Goal: Complete application form: Complete application form

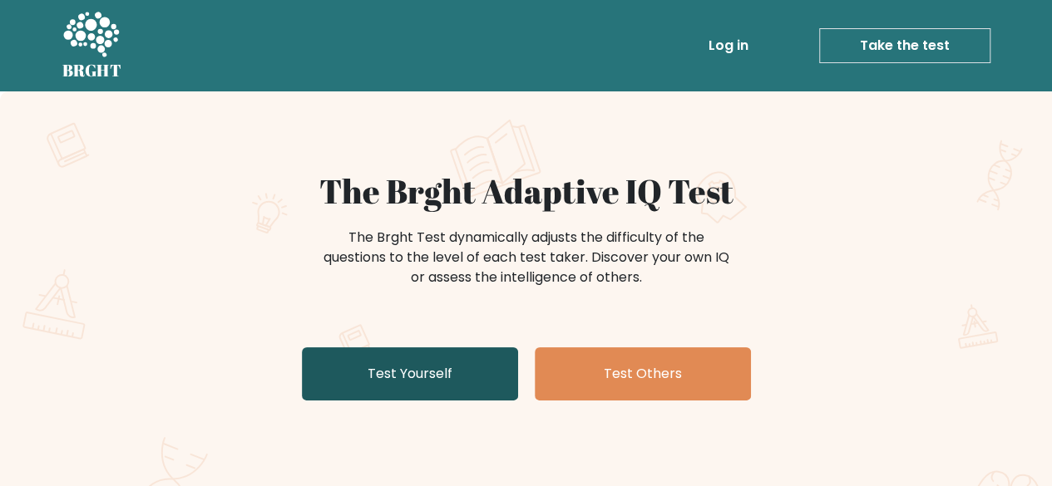
click at [456, 375] on link "Test Yourself" at bounding box center [410, 374] width 216 height 53
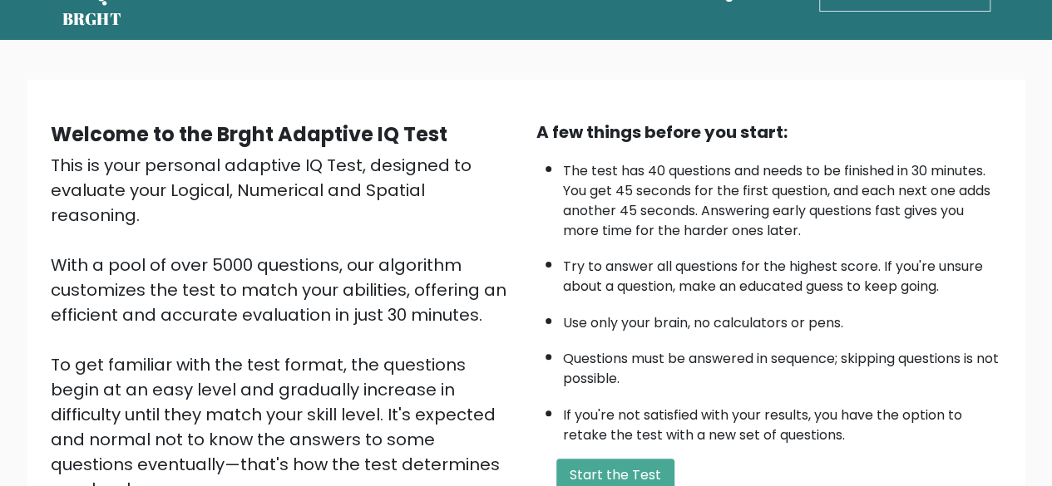
scroll to position [274, 0]
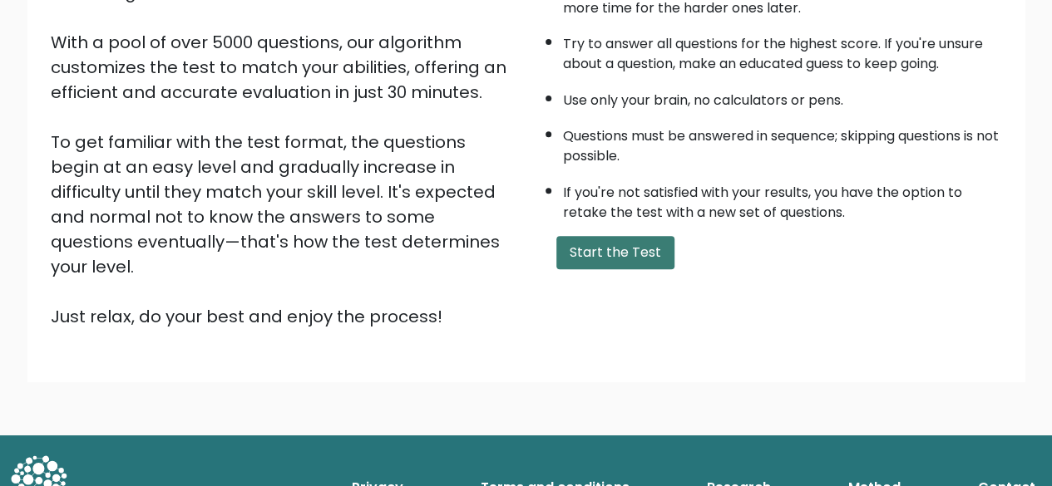
click at [619, 246] on button "Start the Test" at bounding box center [615, 252] width 118 height 33
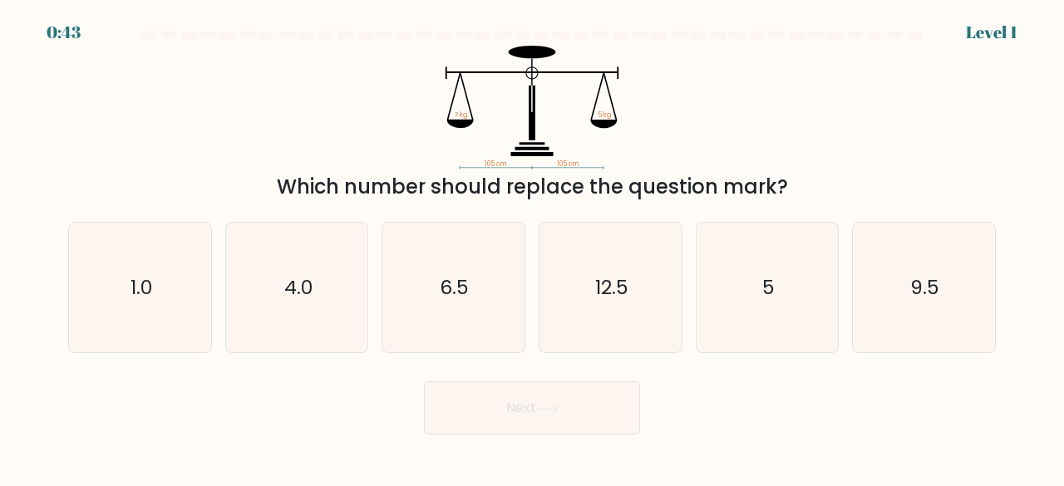
click at [619, 246] on icon "12.5" at bounding box center [610, 288] width 131 height 131
click at [533, 246] on input "d. 12.5" at bounding box center [532, 246] width 1 height 4
radio input "true"
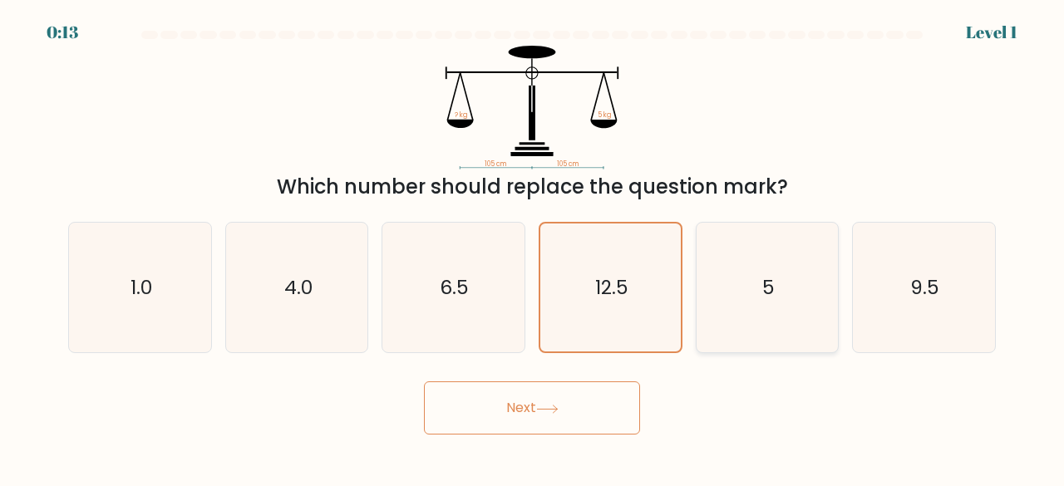
click at [750, 268] on icon "5" at bounding box center [768, 288] width 131 height 131
click at [533, 248] on input "e. 5" at bounding box center [532, 246] width 1 height 4
radio input "true"
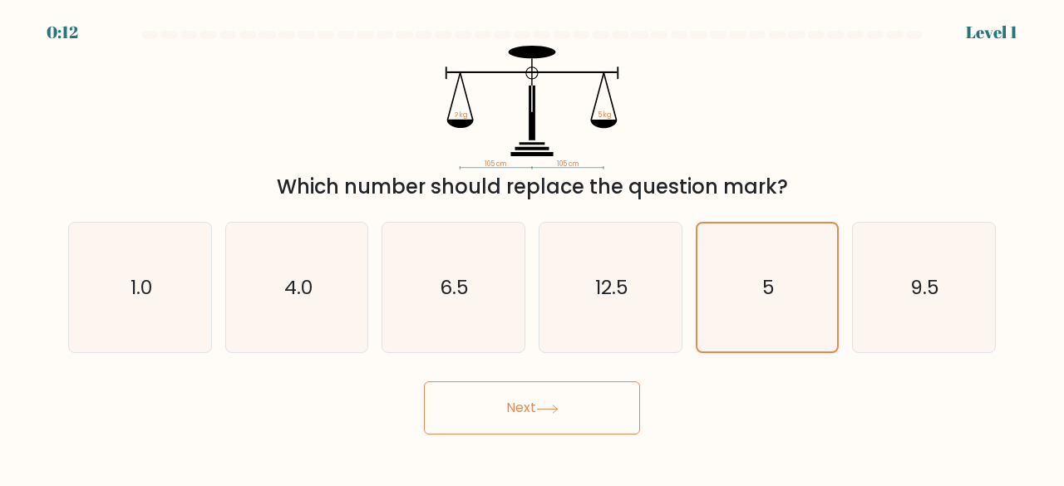
click at [544, 398] on button "Next" at bounding box center [532, 408] width 216 height 53
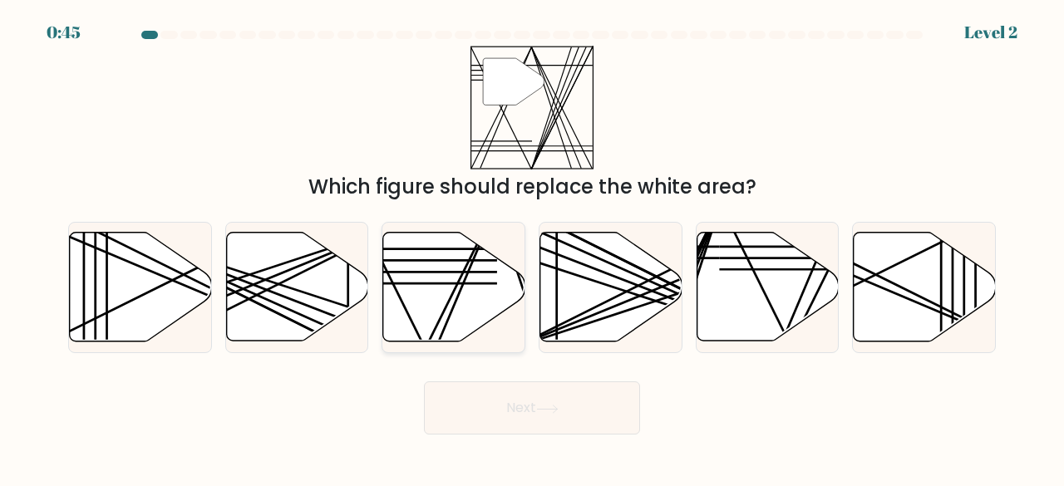
click at [442, 294] on icon at bounding box center [454, 287] width 142 height 109
click at [532, 248] on input "c." at bounding box center [532, 246] width 1 height 4
radio input "true"
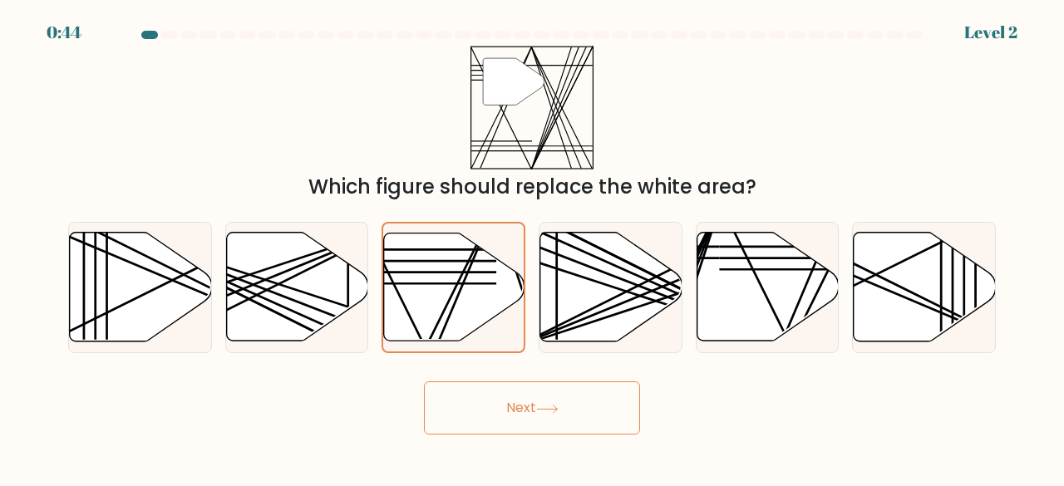
click at [526, 415] on button "Next" at bounding box center [532, 408] width 216 height 53
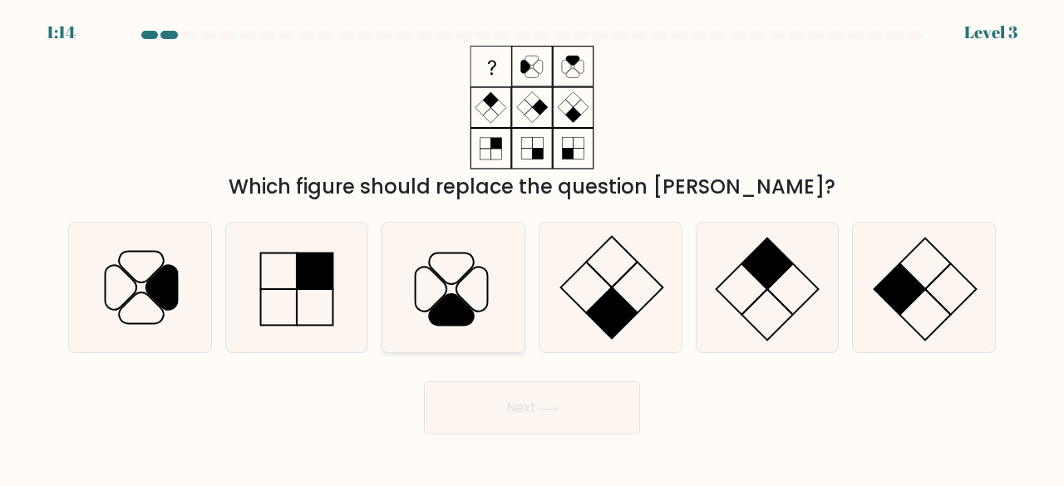
click at [451, 304] on icon at bounding box center [452, 310] width 45 height 32
click at [532, 248] on input "c." at bounding box center [532, 246] width 1 height 4
radio input "true"
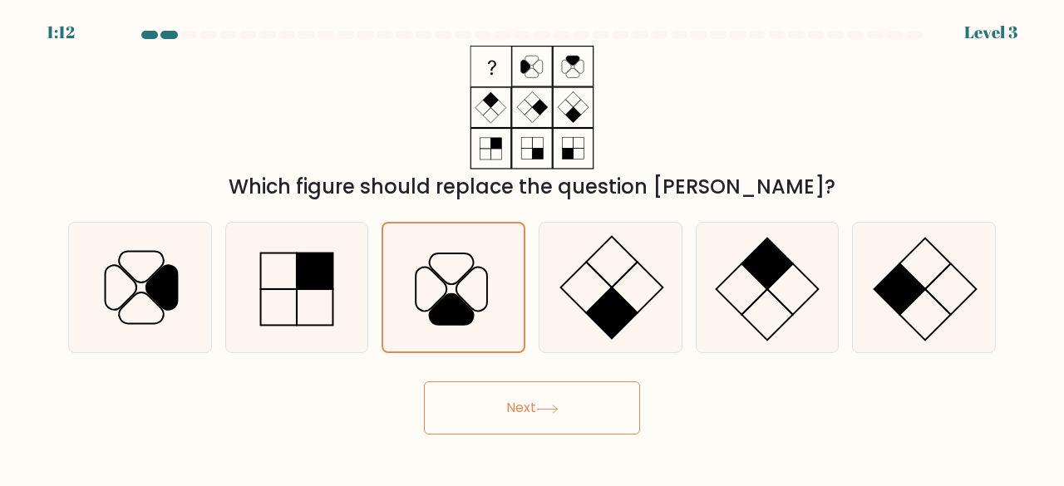
click at [493, 413] on button "Next" at bounding box center [532, 408] width 216 height 53
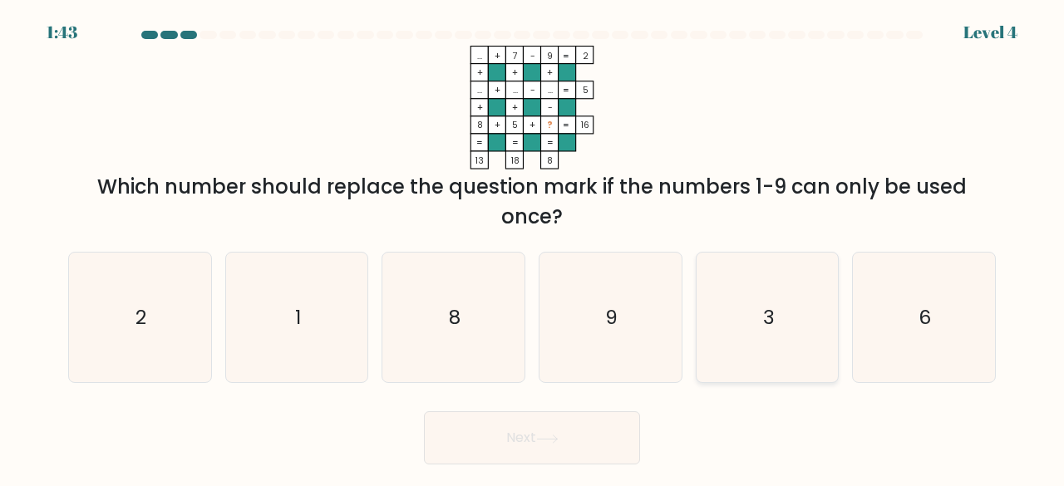
click at [746, 308] on icon "3" at bounding box center [768, 318] width 131 height 131
click at [533, 248] on input "e. 3" at bounding box center [532, 246] width 1 height 4
radio input "true"
click at [575, 419] on button "Next" at bounding box center [532, 438] width 216 height 53
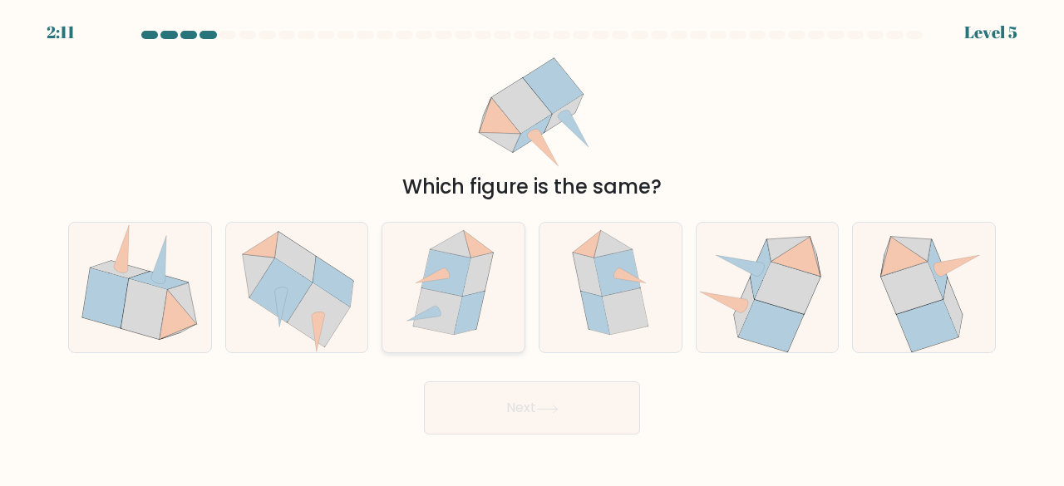
click at [480, 298] on icon at bounding box center [470, 312] width 31 height 43
click at [532, 248] on input "c." at bounding box center [532, 246] width 1 height 4
radio input "true"
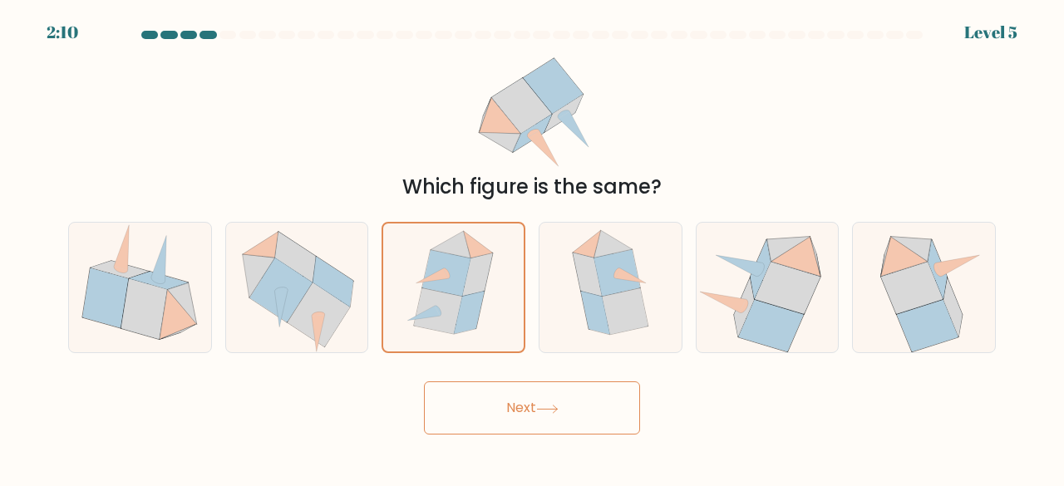
click at [526, 400] on button "Next" at bounding box center [532, 408] width 216 height 53
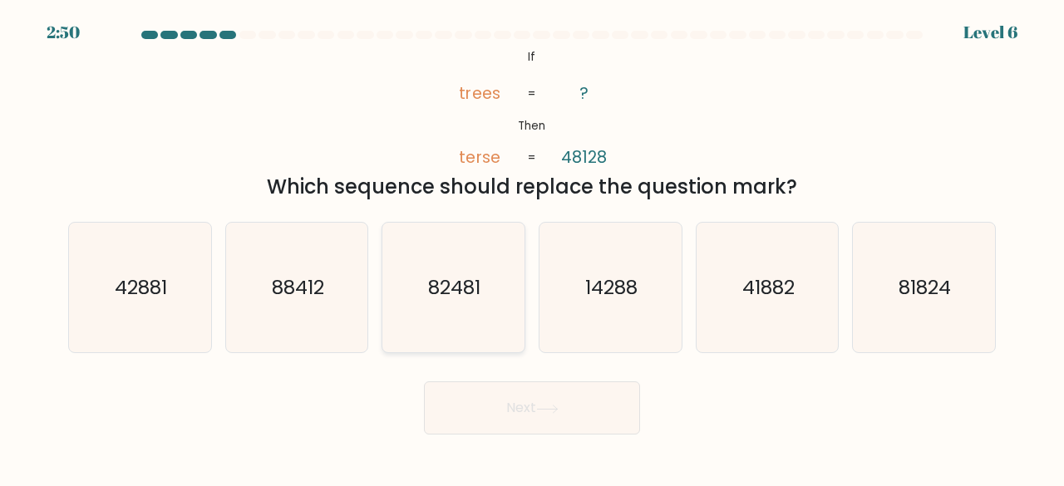
click at [486, 279] on icon "82481" at bounding box center [453, 288] width 131 height 131
click at [532, 248] on input "c. 82481" at bounding box center [532, 246] width 1 height 4
radio input "true"
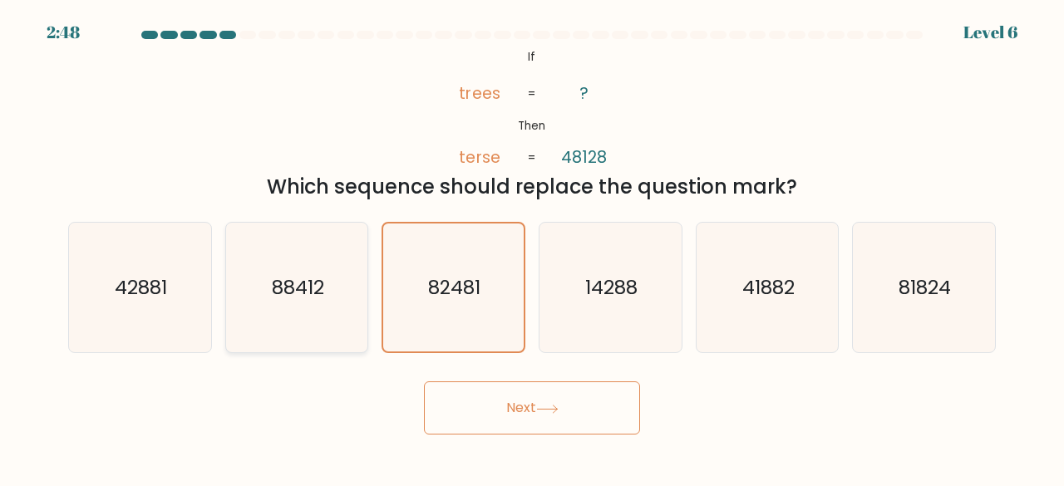
click at [303, 288] on text "88412" at bounding box center [298, 287] width 52 height 27
click at [532, 248] on input "b. 88412" at bounding box center [532, 246] width 1 height 4
radio input "true"
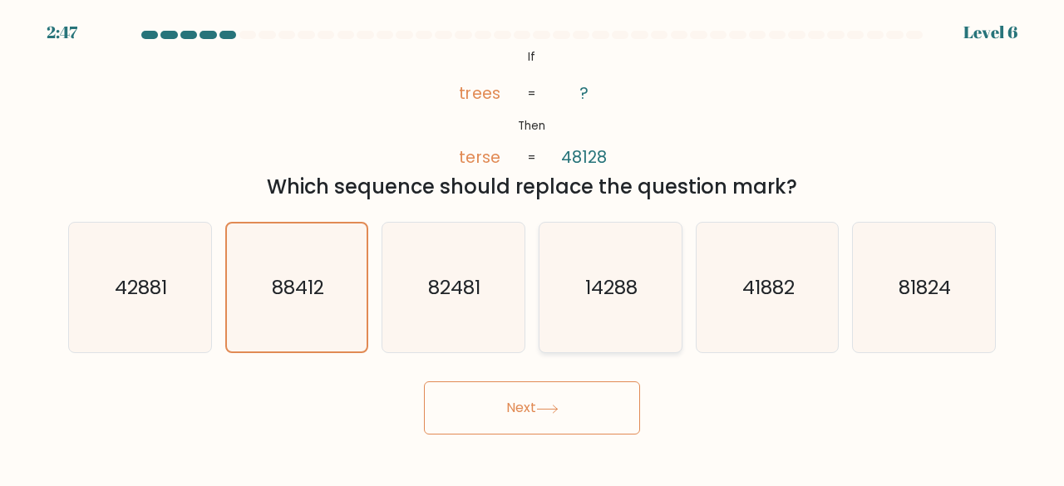
click at [585, 289] on text "14288" at bounding box center [611, 287] width 52 height 27
click at [533, 248] on input "d. 14288" at bounding box center [532, 246] width 1 height 4
radio input "true"
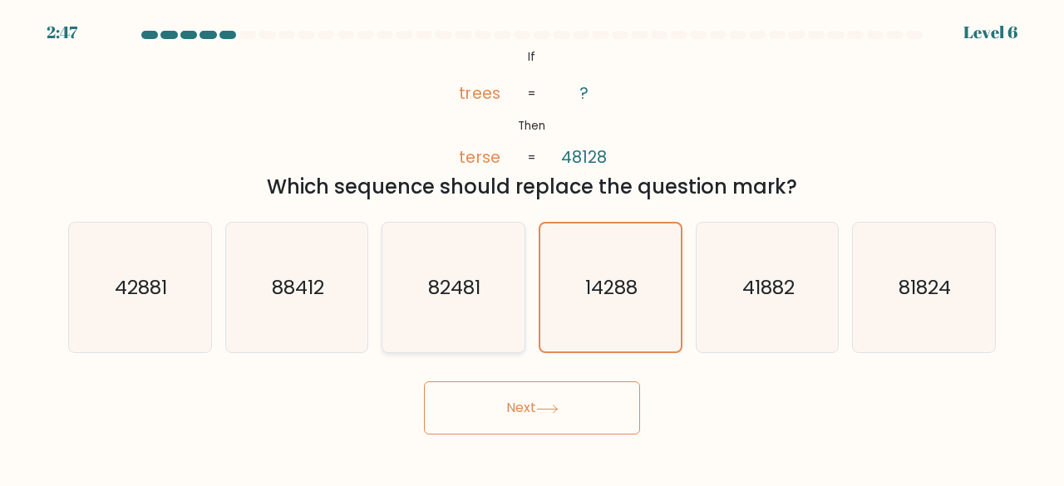
click at [506, 296] on icon "82481" at bounding box center [453, 288] width 131 height 131
click at [532, 248] on input "c. 82481" at bounding box center [532, 246] width 1 height 4
radio input "true"
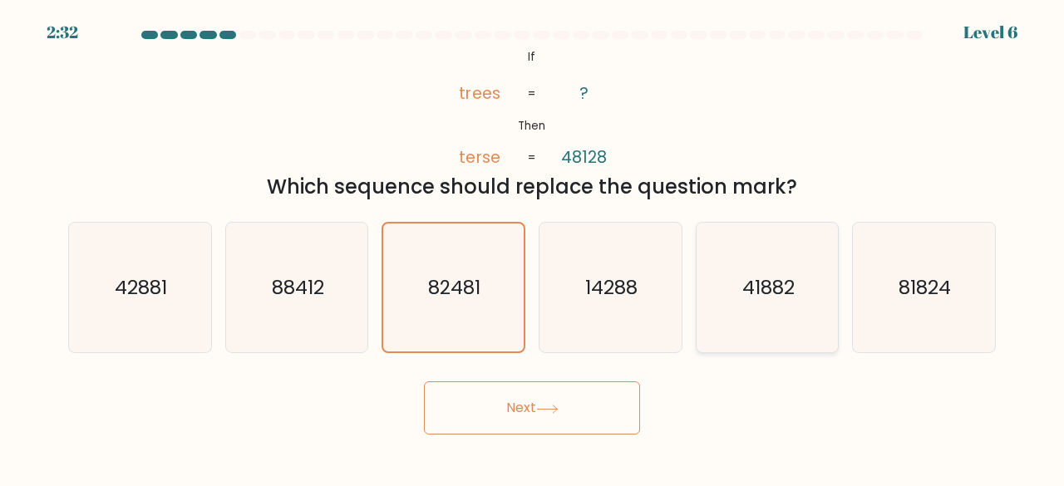
click at [768, 318] on icon "41882" at bounding box center [768, 288] width 131 height 131
click at [533, 248] on input "e. 41882" at bounding box center [532, 246] width 1 height 4
radio input "true"
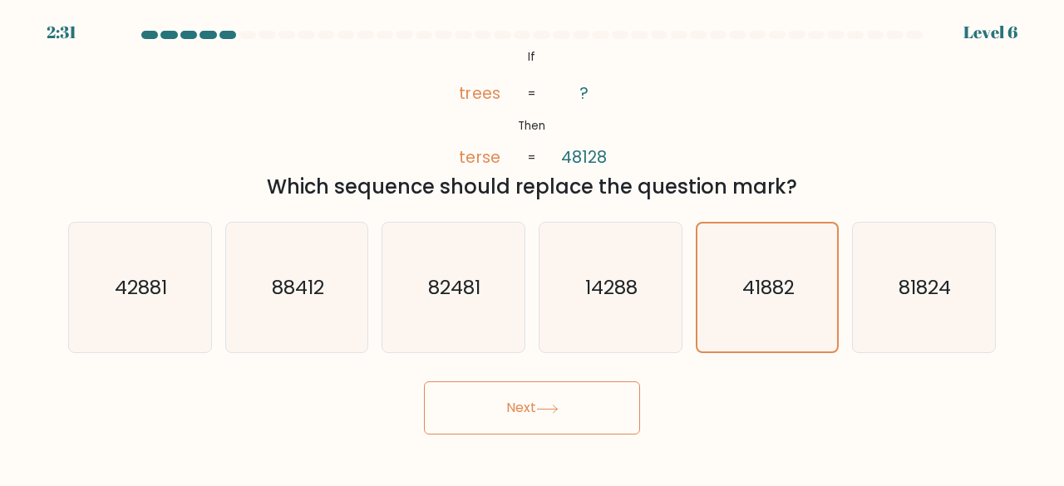
click at [582, 405] on button "Next" at bounding box center [532, 408] width 216 height 53
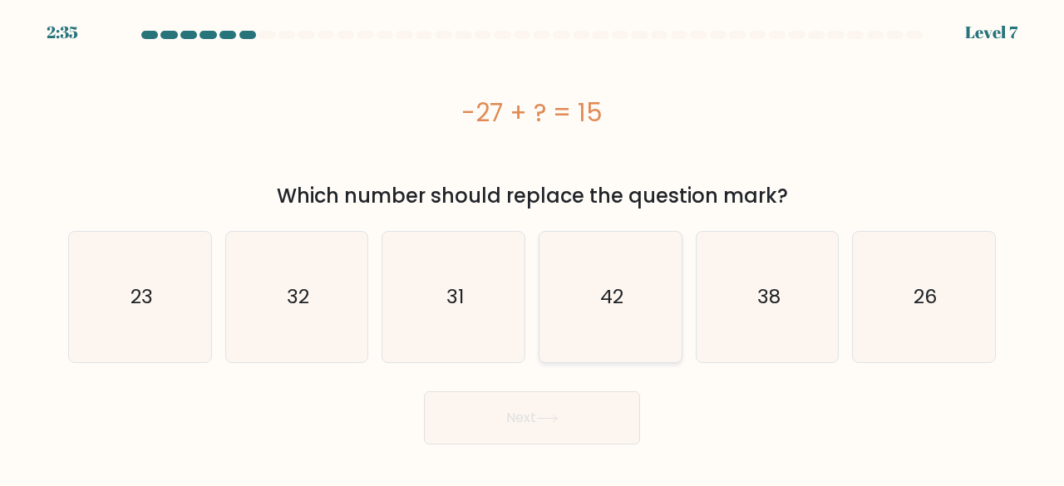
click at [582, 284] on icon "42" at bounding box center [610, 297] width 131 height 131
click at [533, 248] on input "d. 42" at bounding box center [532, 246] width 1 height 4
radio input "true"
click at [515, 428] on button "Next" at bounding box center [532, 418] width 216 height 53
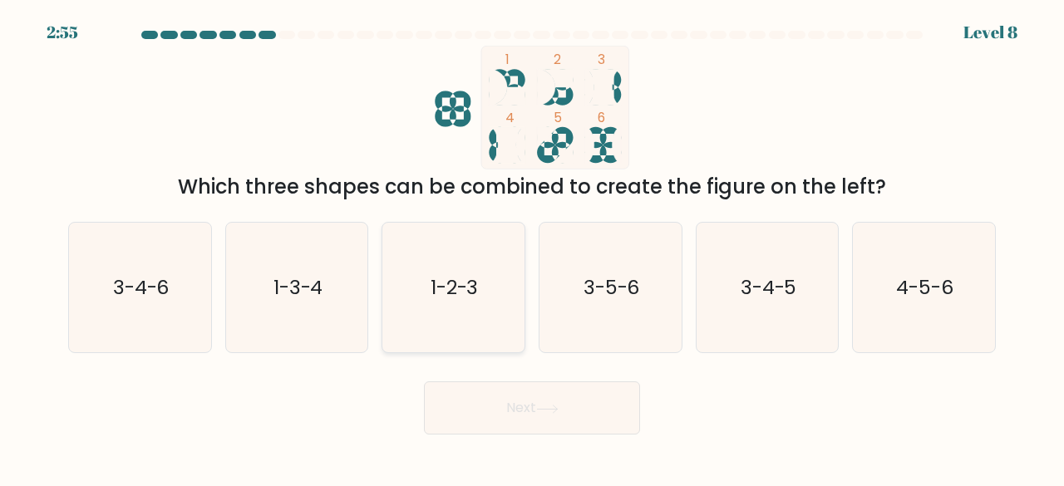
click at [466, 279] on text "1-2-3" at bounding box center [455, 287] width 48 height 27
click at [532, 248] on input "c. 1-2-3" at bounding box center [532, 246] width 1 height 4
radio input "true"
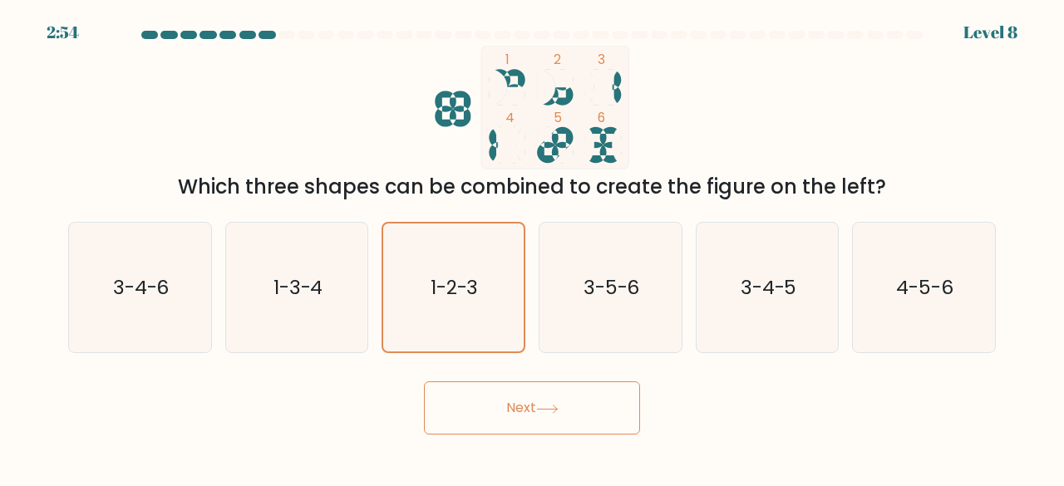
click at [531, 417] on button "Next" at bounding box center [532, 408] width 216 height 53
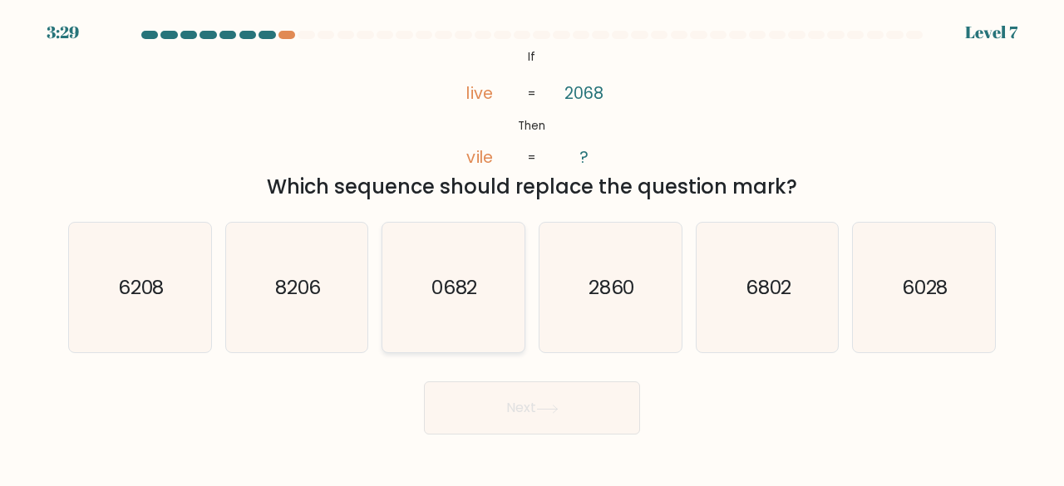
click at [429, 276] on icon "0682" at bounding box center [453, 288] width 131 height 131
click at [532, 248] on input "c. 0682" at bounding box center [532, 246] width 1 height 4
radio input "true"
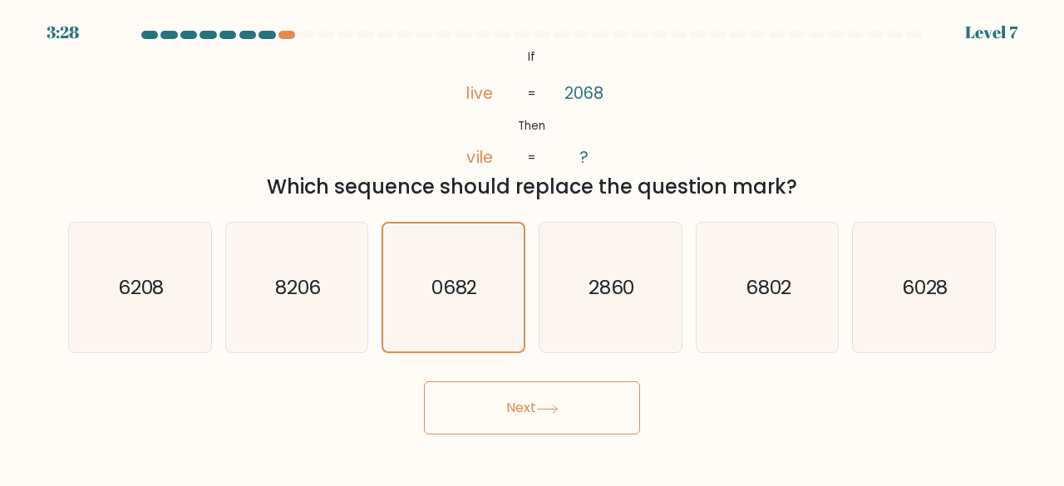
click at [540, 392] on button "Next" at bounding box center [532, 408] width 216 height 53
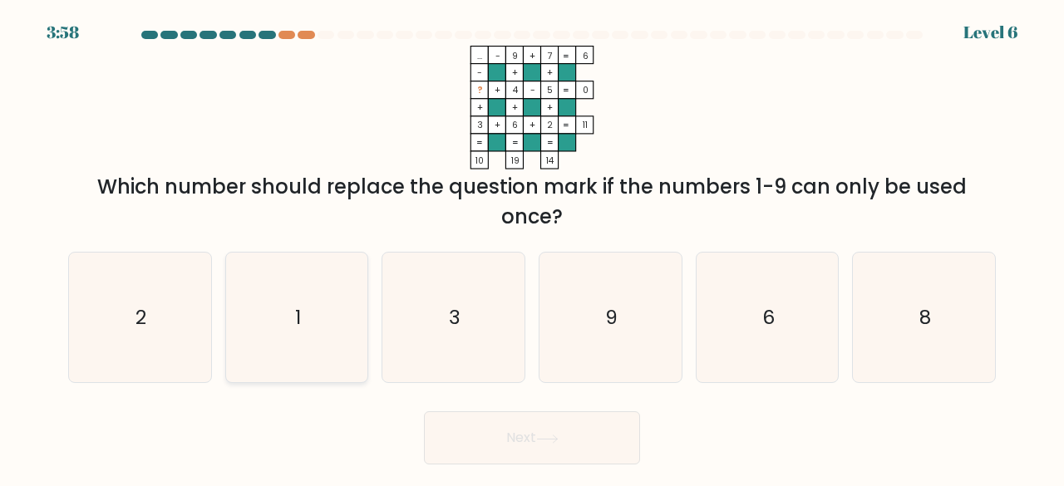
click at [339, 299] on icon "1" at bounding box center [297, 318] width 131 height 131
click at [532, 248] on input "b. 1" at bounding box center [532, 246] width 1 height 4
radio input "true"
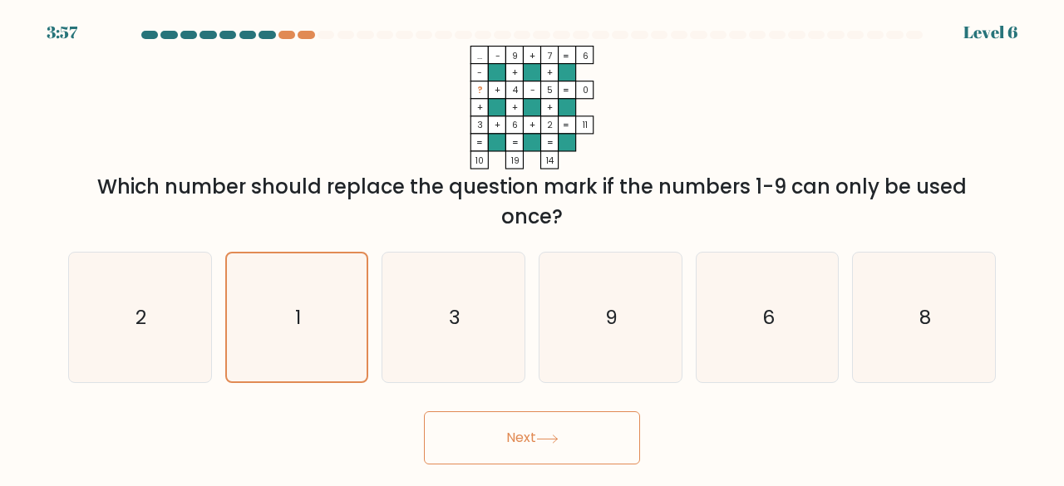
click at [526, 436] on button "Next" at bounding box center [532, 438] width 216 height 53
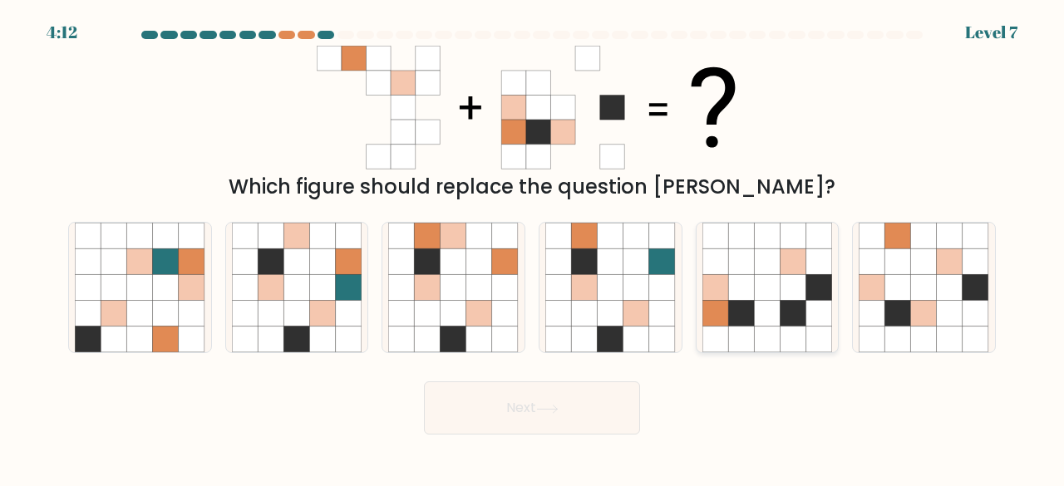
click at [731, 267] on icon at bounding box center [741, 262] width 26 height 26
click at [533, 248] on input "e." at bounding box center [532, 246] width 1 height 4
radio input "true"
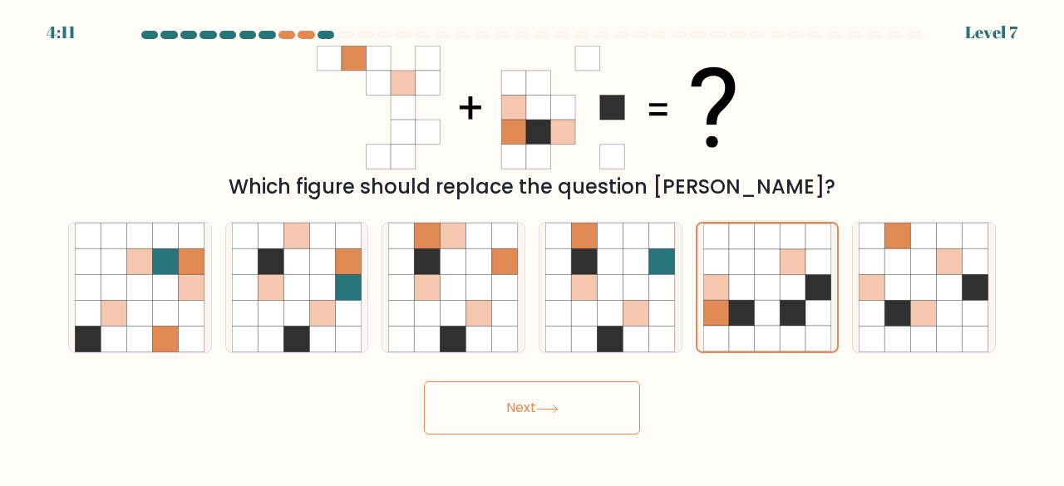
click at [520, 398] on button "Next" at bounding box center [532, 408] width 216 height 53
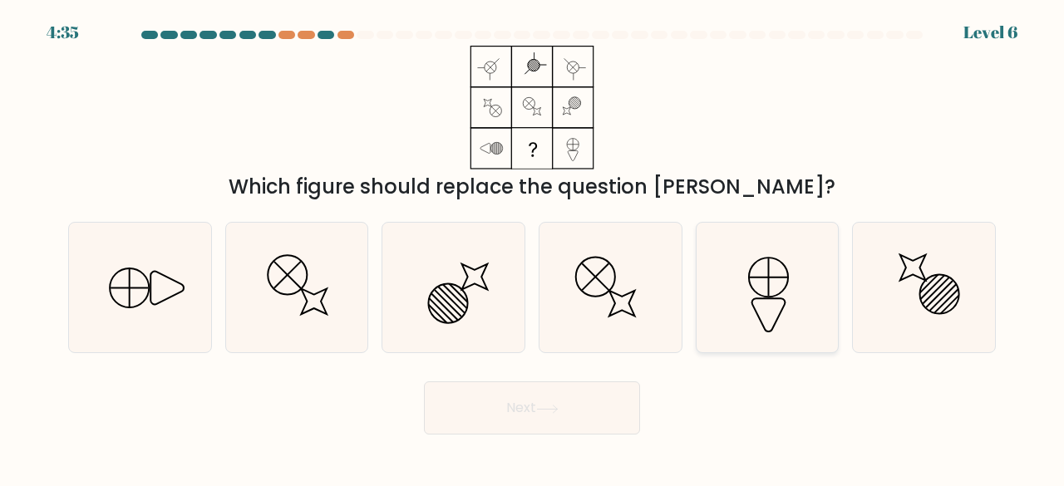
click at [767, 317] on icon at bounding box center [768, 288] width 131 height 131
click at [533, 248] on input "e." at bounding box center [532, 246] width 1 height 4
radio input "true"
click at [585, 402] on button "Next" at bounding box center [532, 408] width 216 height 53
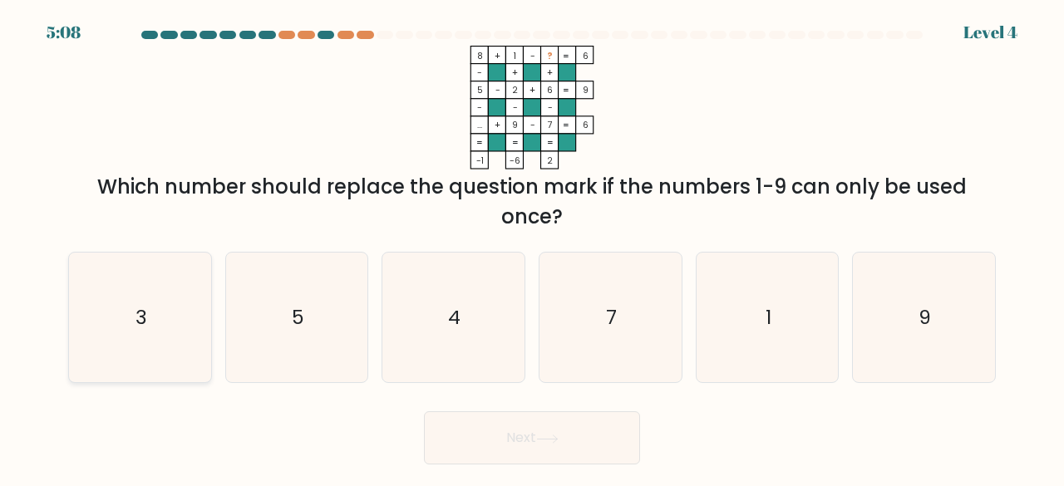
click at [159, 292] on icon "3" at bounding box center [140, 318] width 131 height 131
click at [532, 248] on input "a. 3" at bounding box center [532, 246] width 1 height 4
radio input "true"
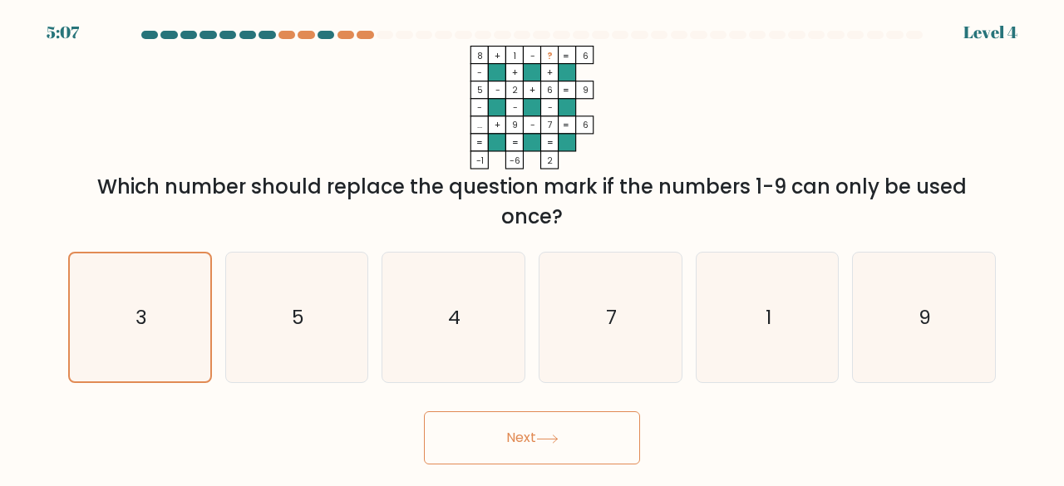
click at [547, 443] on icon at bounding box center [547, 439] width 22 height 9
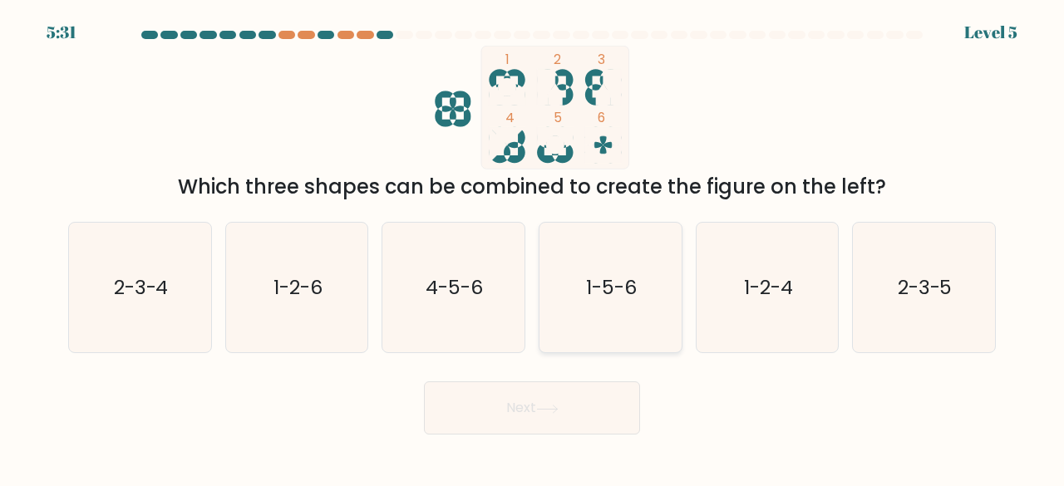
click at [600, 312] on icon "1-5-6" at bounding box center [610, 288] width 131 height 131
click at [533, 248] on input "d. 1-5-6" at bounding box center [532, 246] width 1 height 4
radio input "true"
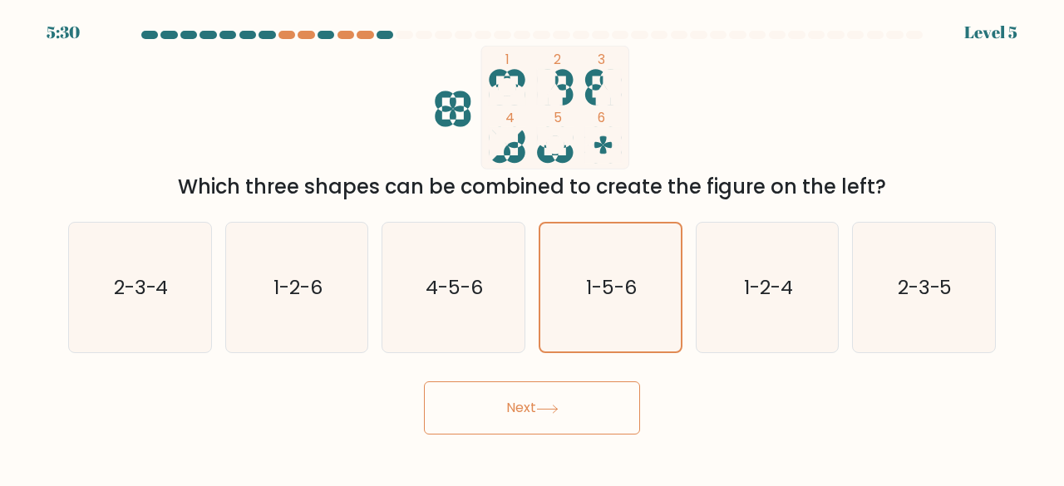
click at [545, 416] on button "Next" at bounding box center [532, 408] width 216 height 53
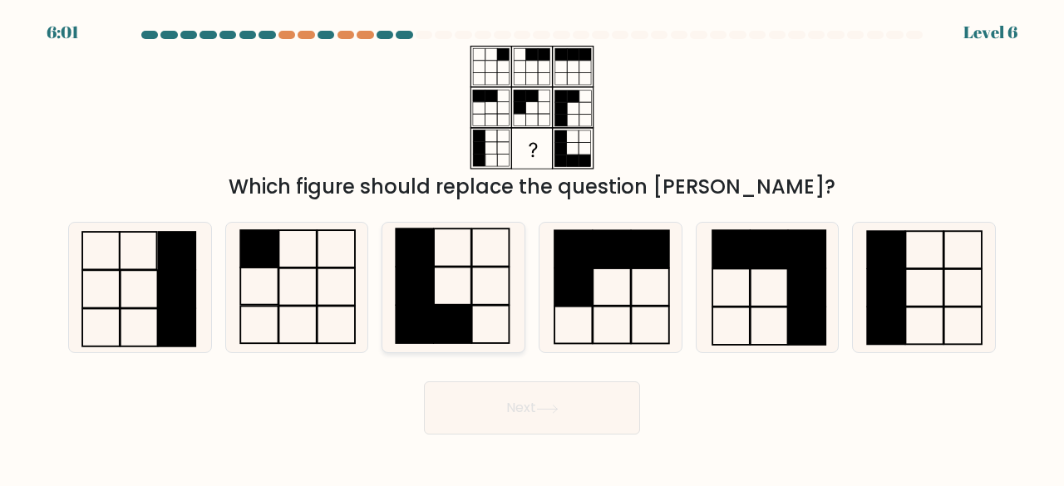
click at [479, 317] on icon at bounding box center [453, 288] width 131 height 131
click at [532, 248] on input "c." at bounding box center [532, 246] width 1 height 4
radio input "true"
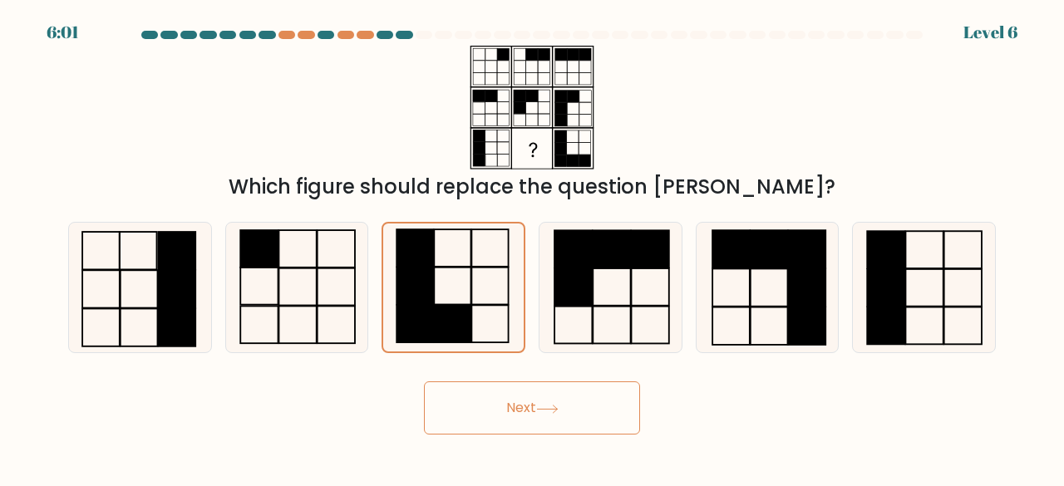
click at [544, 428] on button "Next" at bounding box center [532, 408] width 216 height 53
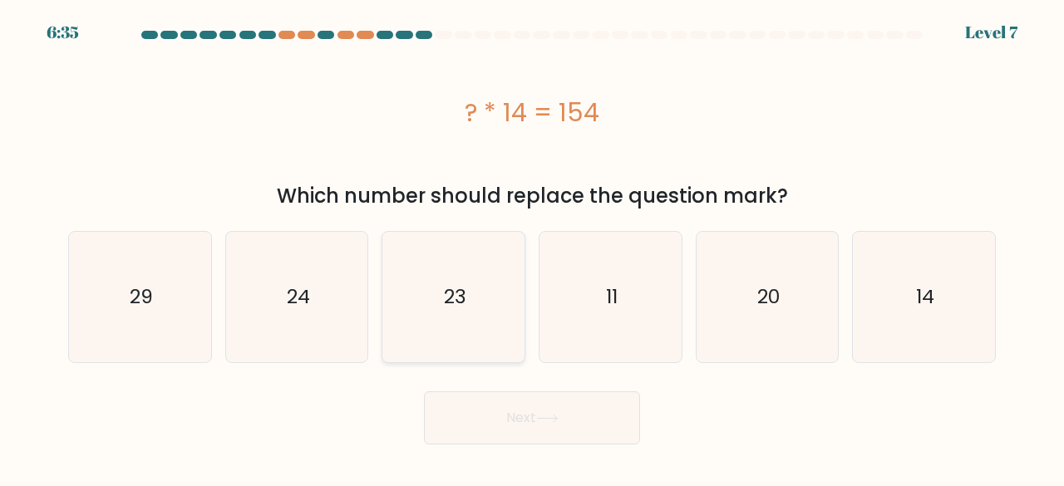
click at [462, 297] on text "23" at bounding box center [455, 297] width 22 height 27
click at [532, 248] on input "c. 23" at bounding box center [532, 246] width 1 height 4
radio input "true"
click at [472, 416] on button "Next" at bounding box center [532, 418] width 216 height 53
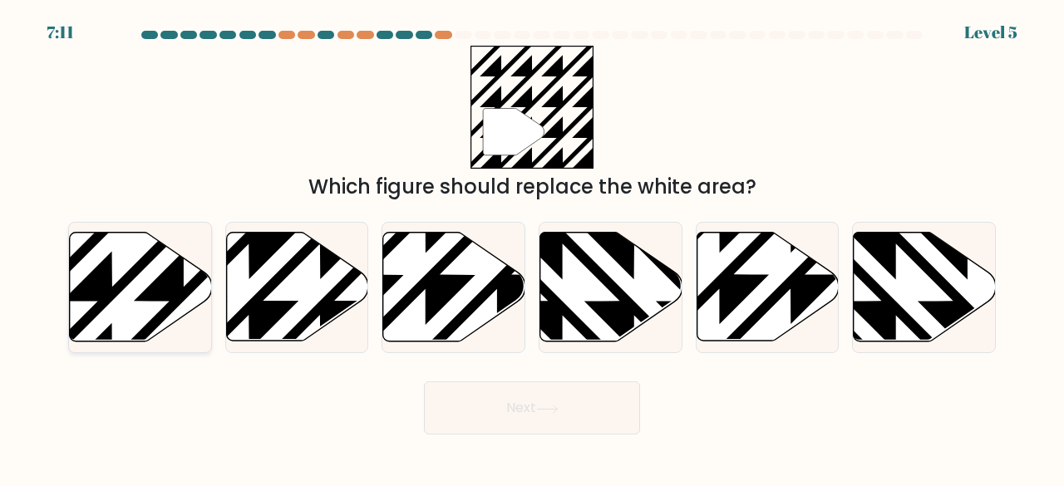
click at [146, 319] on icon at bounding box center [141, 287] width 142 height 109
click at [532, 248] on input "a." at bounding box center [532, 246] width 1 height 4
radio input "true"
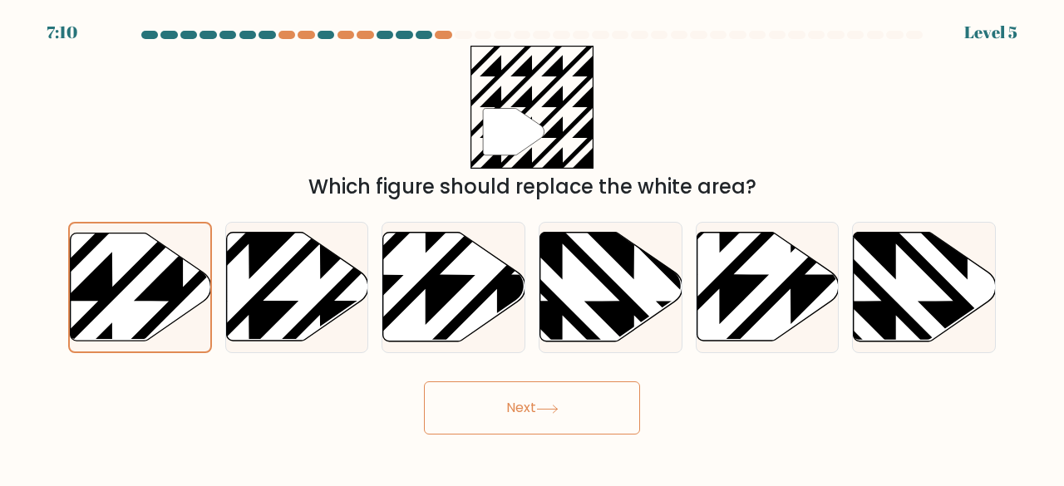
click at [575, 417] on button "Next" at bounding box center [532, 408] width 216 height 53
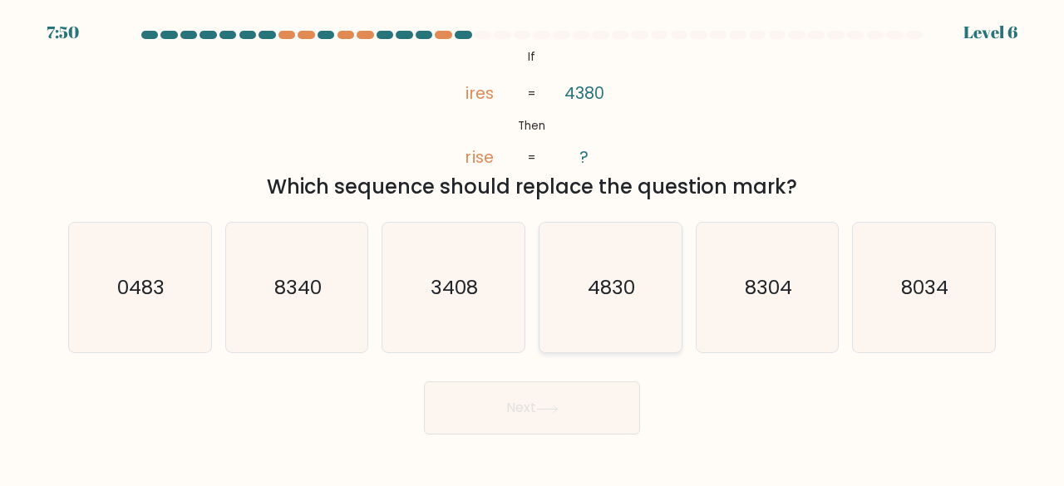
click at [603, 298] on text "4830" at bounding box center [611, 287] width 47 height 27
click at [533, 248] on input "d. 4830" at bounding box center [532, 246] width 1 height 4
radio input "true"
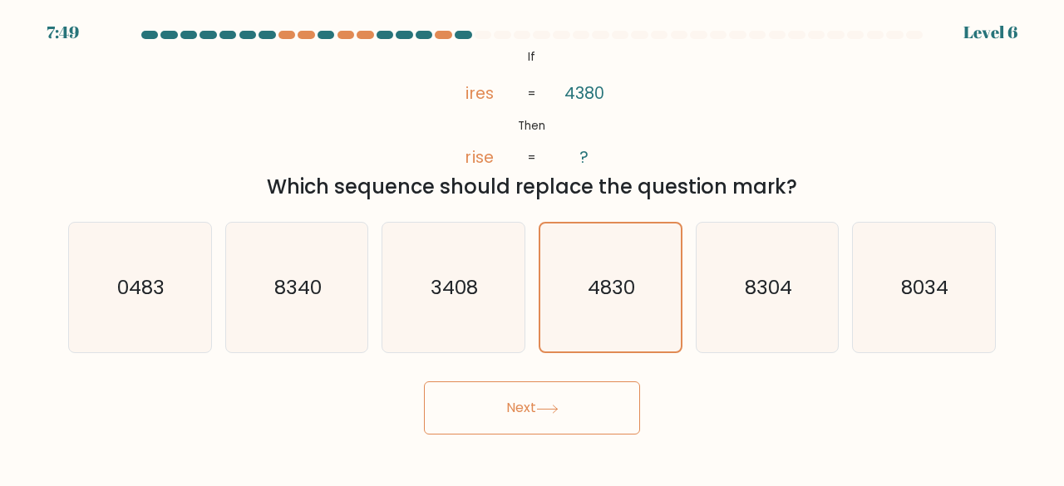
click at [550, 394] on button "Next" at bounding box center [532, 408] width 216 height 53
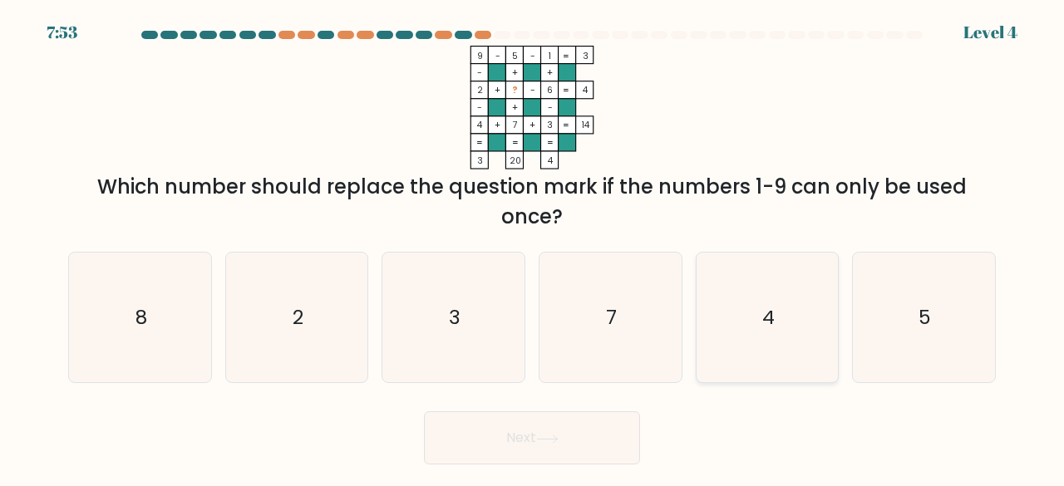
click at [816, 351] on icon "4" at bounding box center [768, 318] width 131 height 131
click at [533, 248] on input "e. 4" at bounding box center [532, 246] width 1 height 4
radio input "true"
click at [586, 440] on button "Next" at bounding box center [532, 438] width 216 height 53
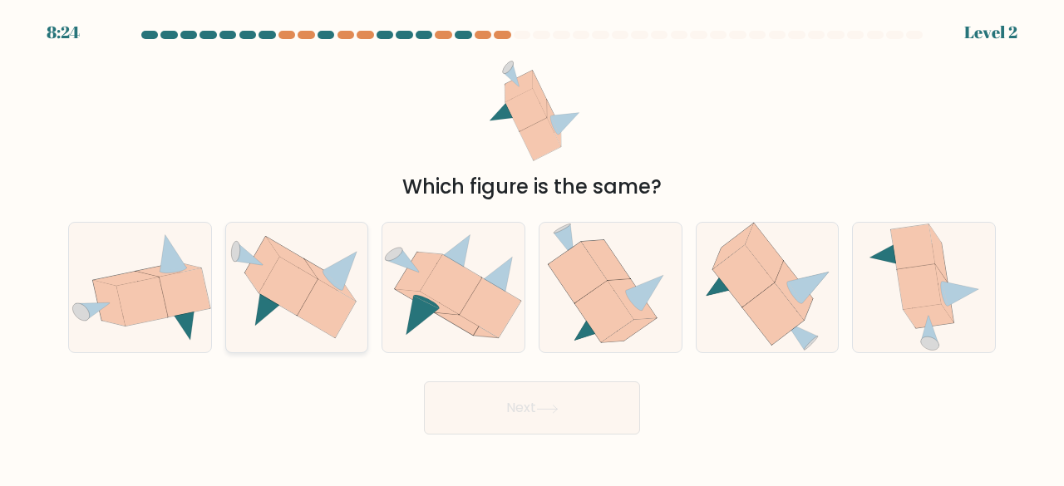
click at [311, 281] on icon at bounding box center [288, 287] width 59 height 59
click at [532, 248] on input "b." at bounding box center [532, 246] width 1 height 4
radio input "true"
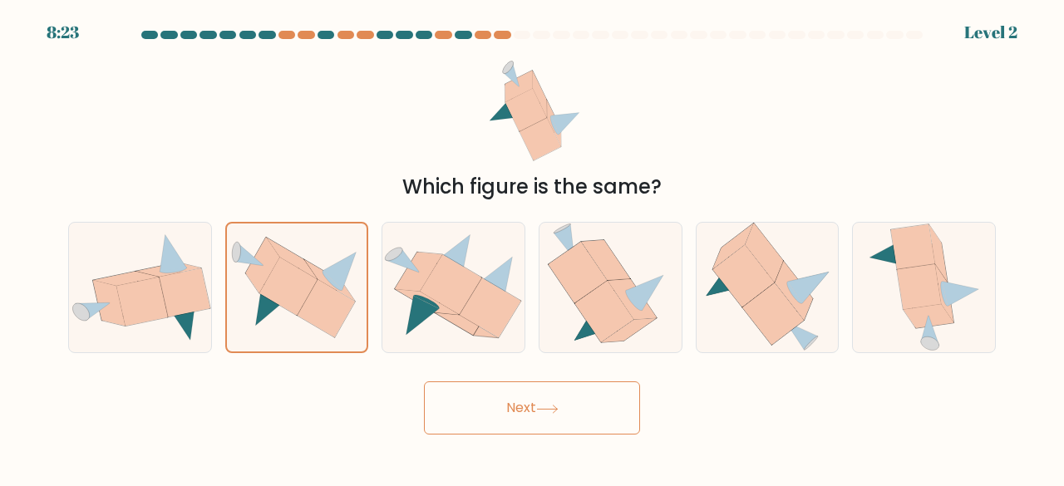
click at [496, 405] on button "Next" at bounding box center [532, 408] width 216 height 53
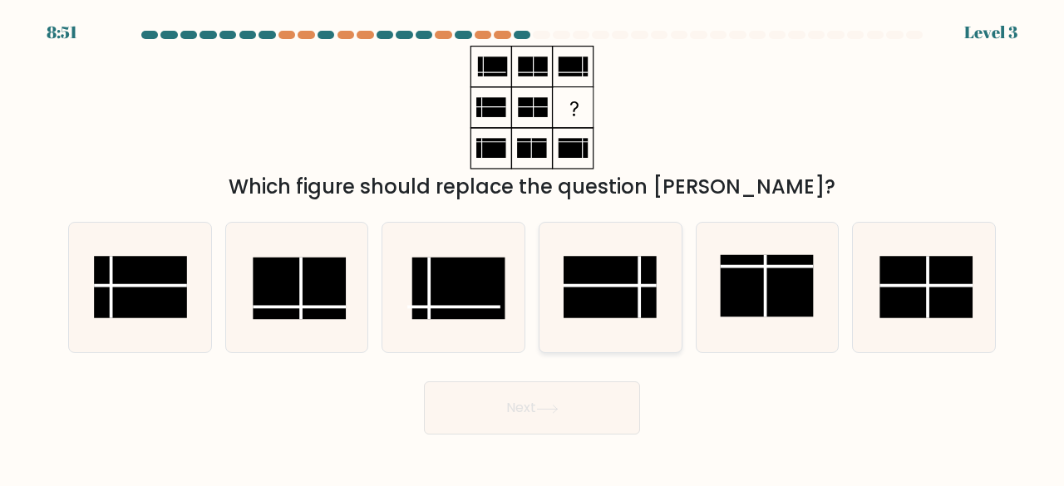
click at [614, 291] on rect at bounding box center [610, 287] width 93 height 62
click at [533, 248] on input "d." at bounding box center [532, 246] width 1 height 4
radio input "true"
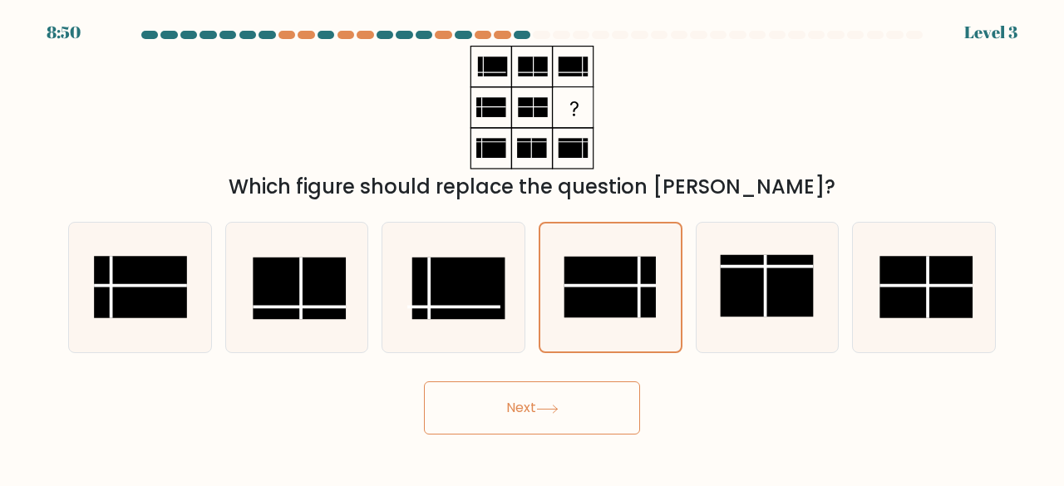
click at [577, 413] on button "Next" at bounding box center [532, 408] width 216 height 53
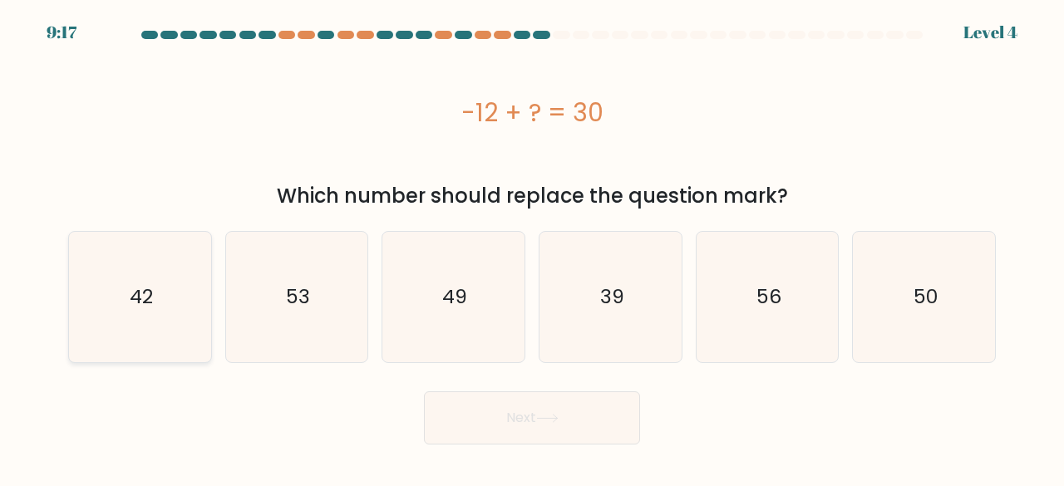
click at [155, 276] on icon "42" at bounding box center [140, 297] width 131 height 131
click at [532, 248] on input "a. 42" at bounding box center [532, 246] width 1 height 4
radio input "true"
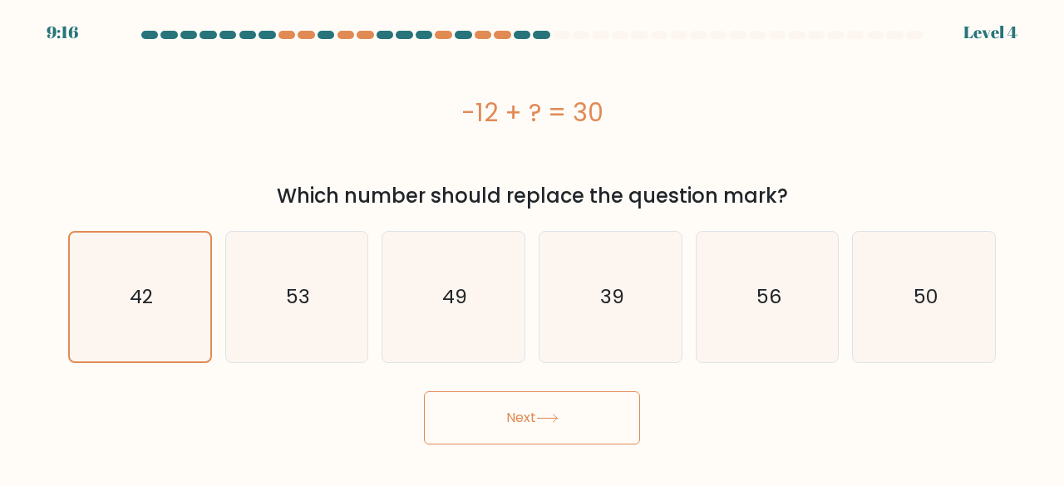
click at [564, 418] on button "Next" at bounding box center [532, 418] width 216 height 53
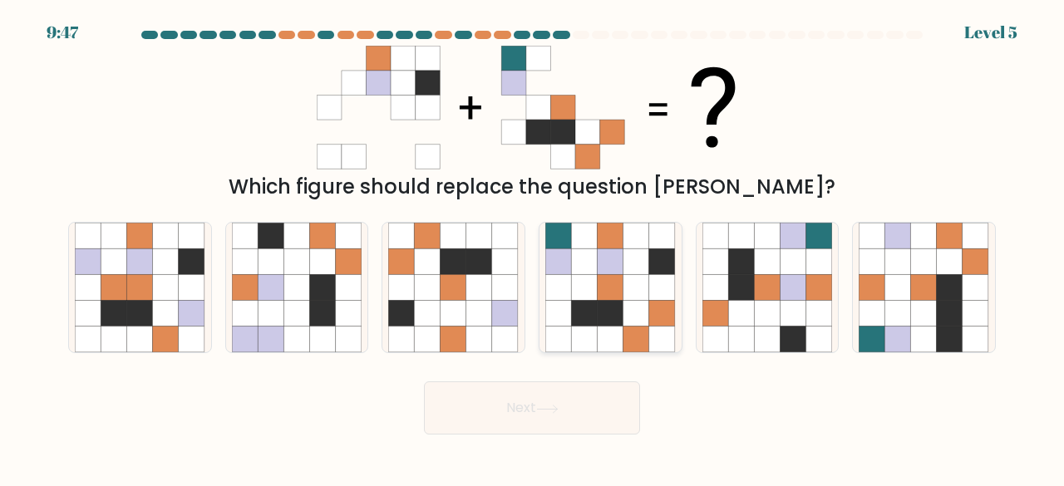
click at [600, 265] on icon at bounding box center [611, 262] width 26 height 26
click at [533, 248] on input "d." at bounding box center [532, 246] width 1 height 4
radio input "true"
click at [551, 394] on button "Next" at bounding box center [532, 408] width 216 height 53
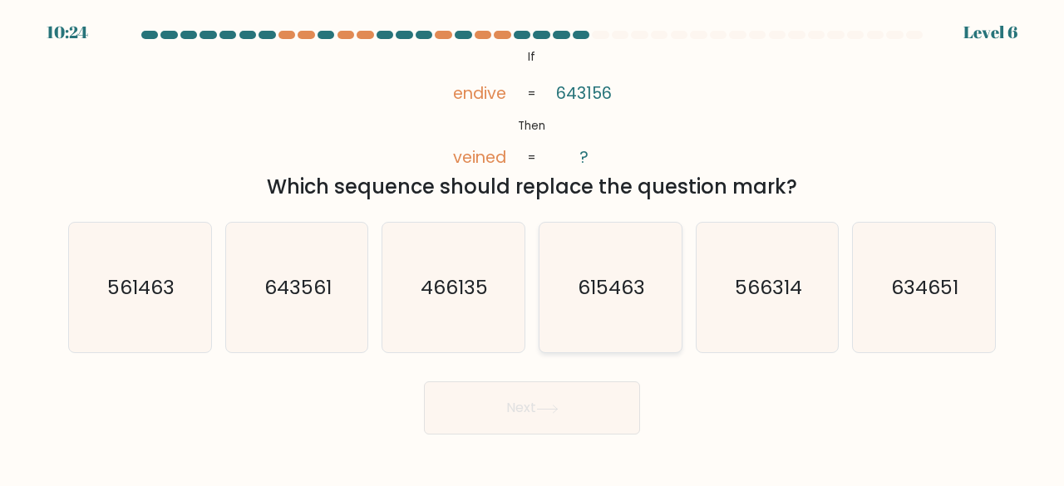
click at [585, 310] on icon "615463" at bounding box center [610, 288] width 131 height 131
click at [533, 248] on input "d. 615463" at bounding box center [532, 246] width 1 height 4
radio input "true"
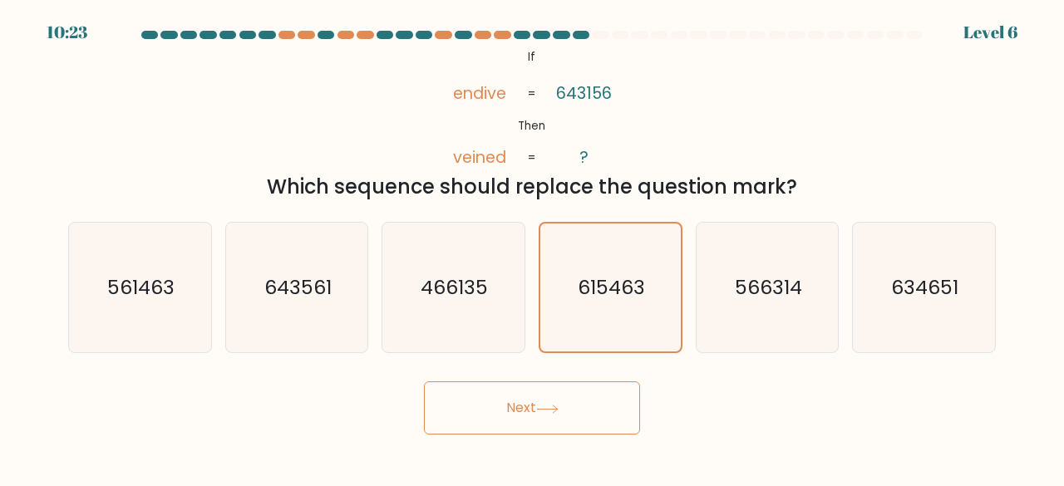
click at [572, 392] on button "Next" at bounding box center [532, 408] width 216 height 53
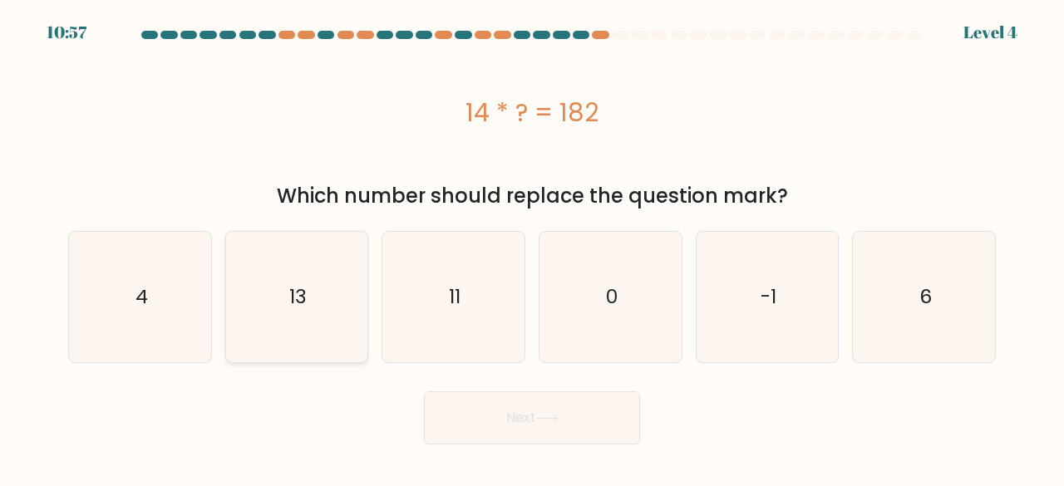
click at [292, 297] on text "13" at bounding box center [297, 297] width 17 height 27
click at [532, 248] on input "b. 13" at bounding box center [532, 246] width 1 height 4
radio input "true"
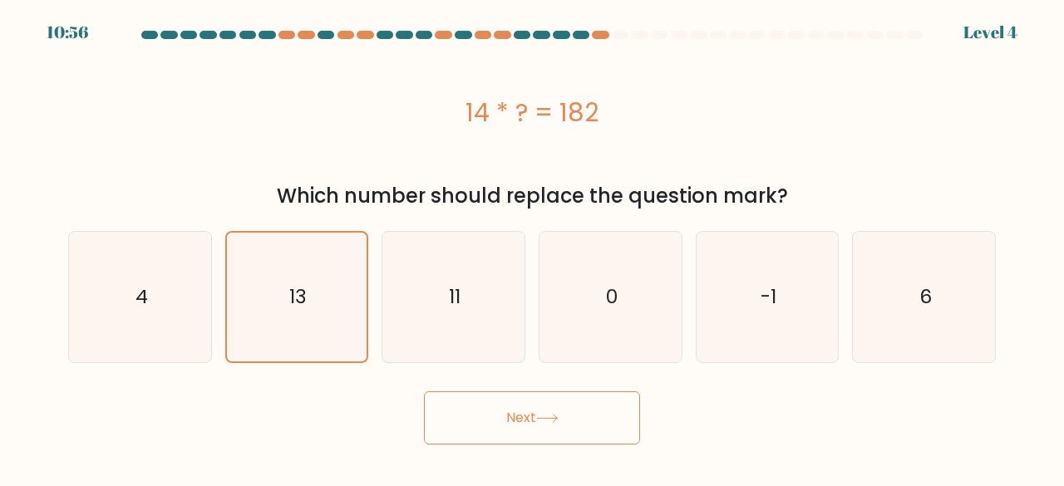
click at [540, 425] on button "Next" at bounding box center [532, 418] width 216 height 53
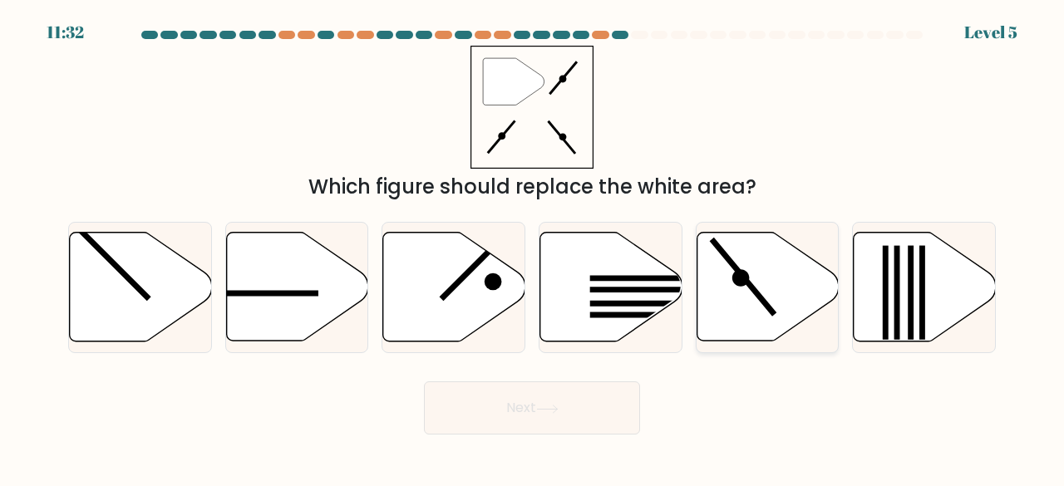
click at [793, 298] on icon at bounding box center [768, 287] width 142 height 109
click at [533, 248] on input "e." at bounding box center [532, 246] width 1 height 4
radio input "true"
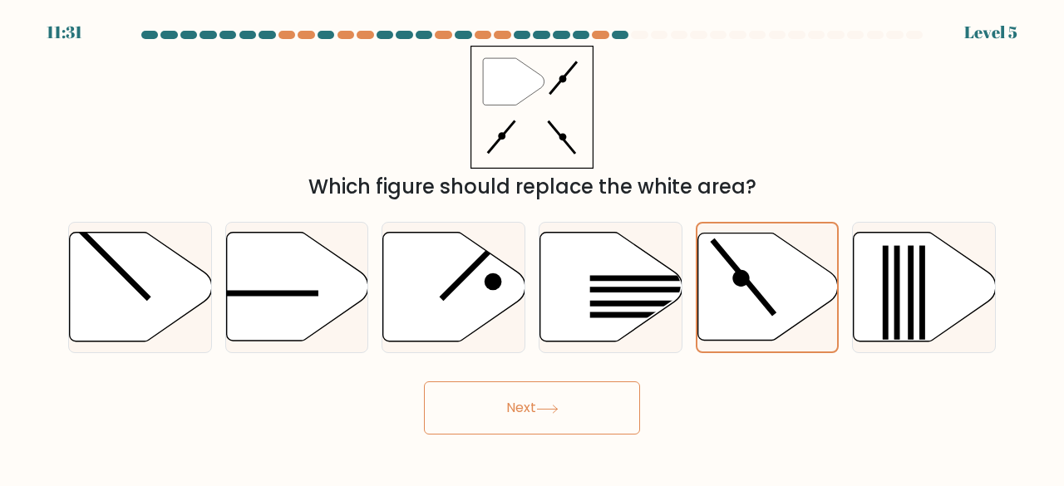
click at [557, 408] on icon at bounding box center [547, 409] width 20 height 7
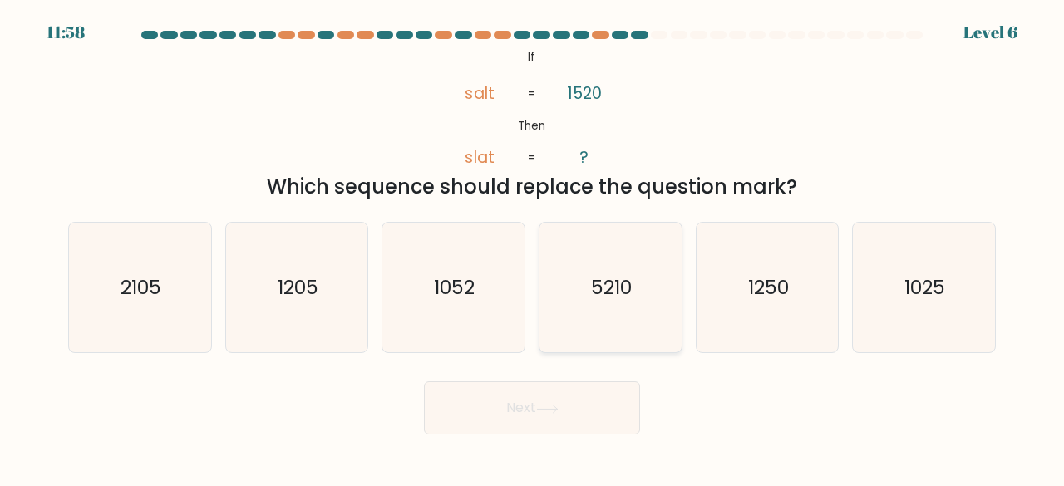
click at [614, 328] on icon "5210" at bounding box center [610, 288] width 131 height 131
click at [533, 248] on input "d. 5210" at bounding box center [532, 246] width 1 height 4
radio input "true"
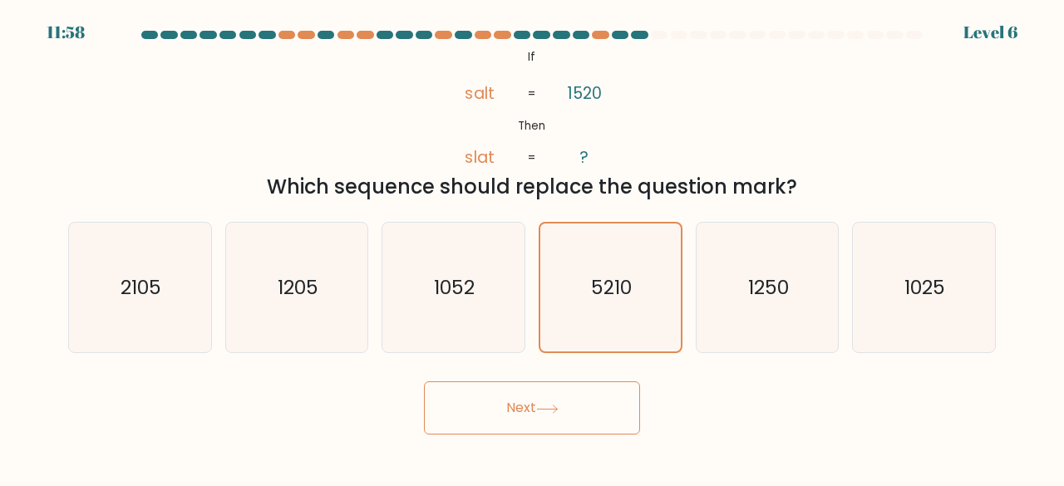
click at [595, 412] on button "Next" at bounding box center [532, 408] width 216 height 53
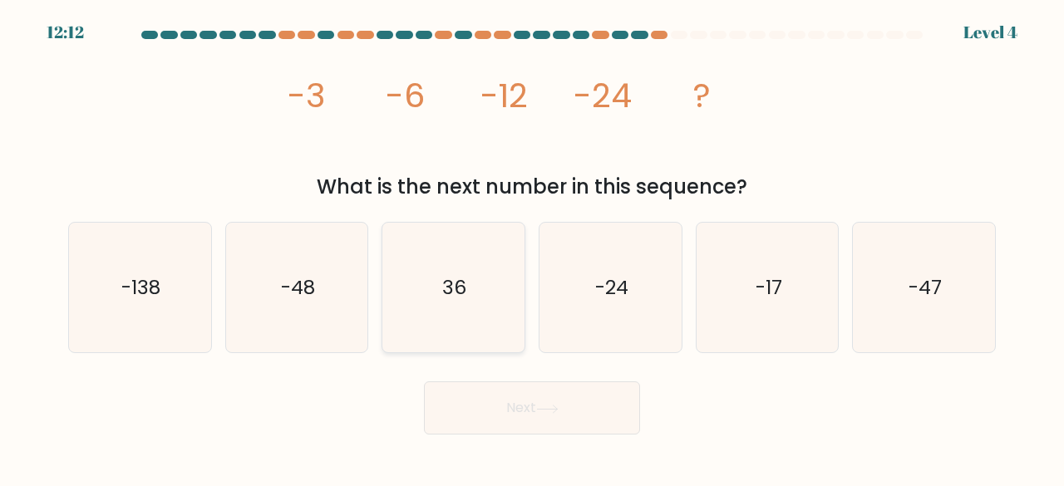
click at [456, 257] on icon "36" at bounding box center [453, 288] width 131 height 131
click at [532, 248] on input "c. 36" at bounding box center [532, 246] width 1 height 4
radio input "true"
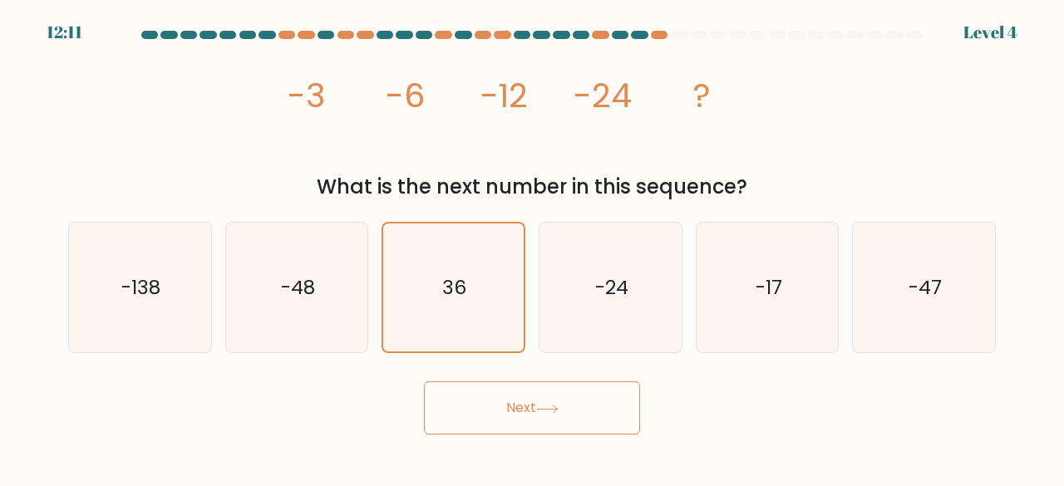
click at [532, 418] on button "Next" at bounding box center [532, 408] width 216 height 53
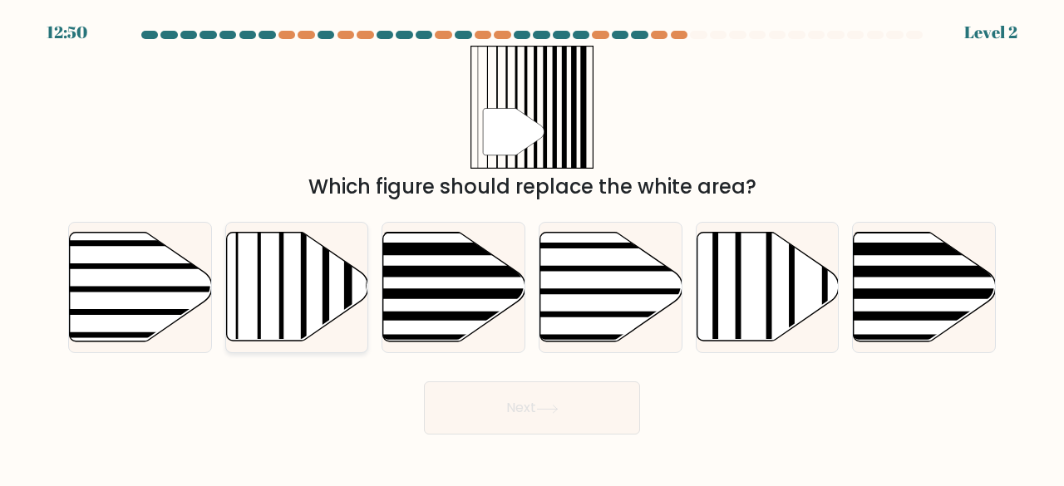
click at [263, 306] on icon at bounding box center [297, 287] width 142 height 109
click at [532, 248] on input "b." at bounding box center [532, 246] width 1 height 4
radio input "true"
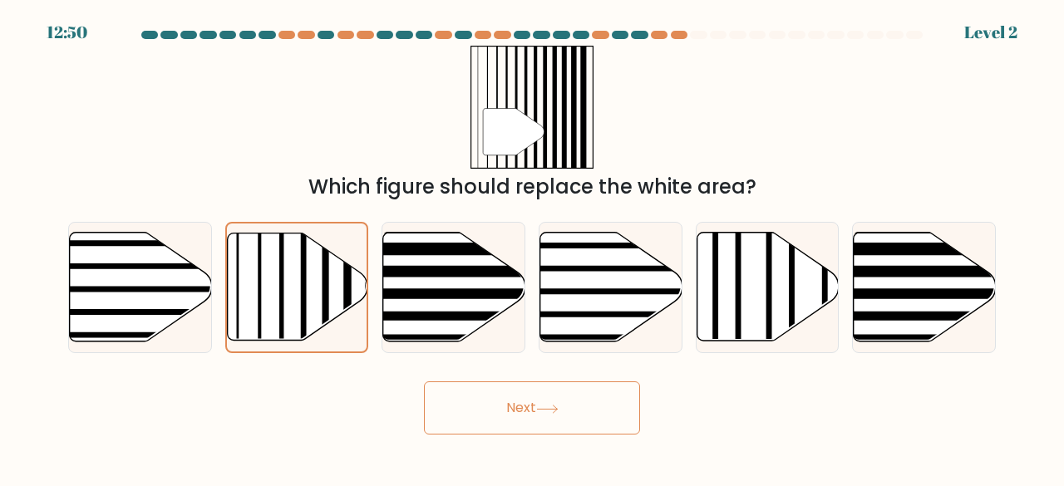
click at [512, 400] on button "Next" at bounding box center [532, 408] width 216 height 53
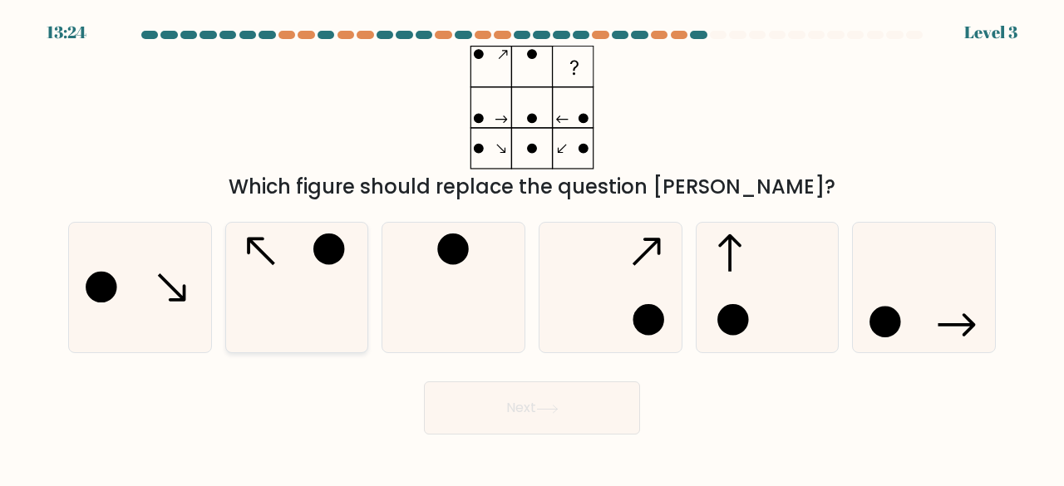
click at [328, 290] on icon at bounding box center [297, 288] width 131 height 131
click at [532, 248] on input "b." at bounding box center [532, 246] width 1 height 4
radio input "true"
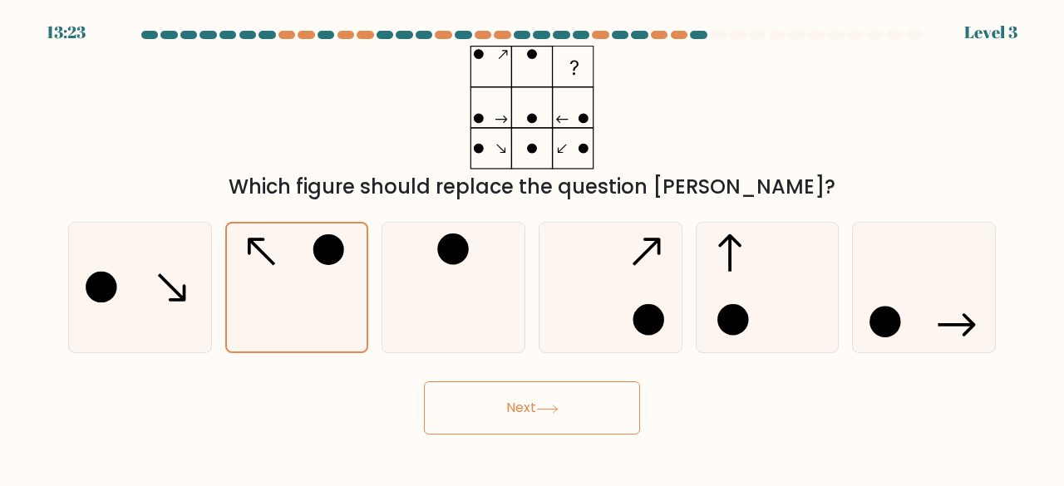
click at [540, 412] on icon at bounding box center [547, 409] width 22 height 9
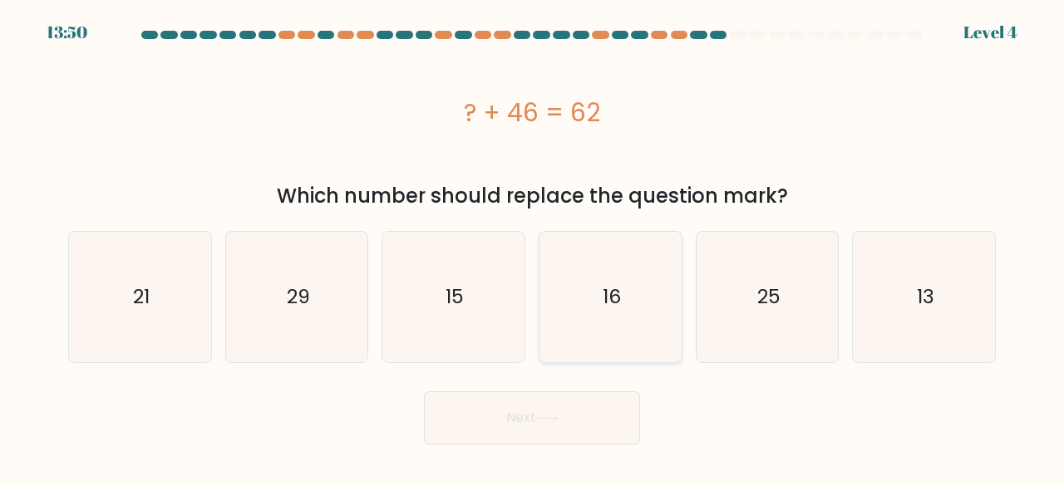
click at [609, 302] on text "16" at bounding box center [612, 297] width 18 height 27
click at [533, 248] on input "d. 16" at bounding box center [532, 246] width 1 height 4
radio input "true"
click at [572, 407] on button "Next" at bounding box center [532, 418] width 216 height 53
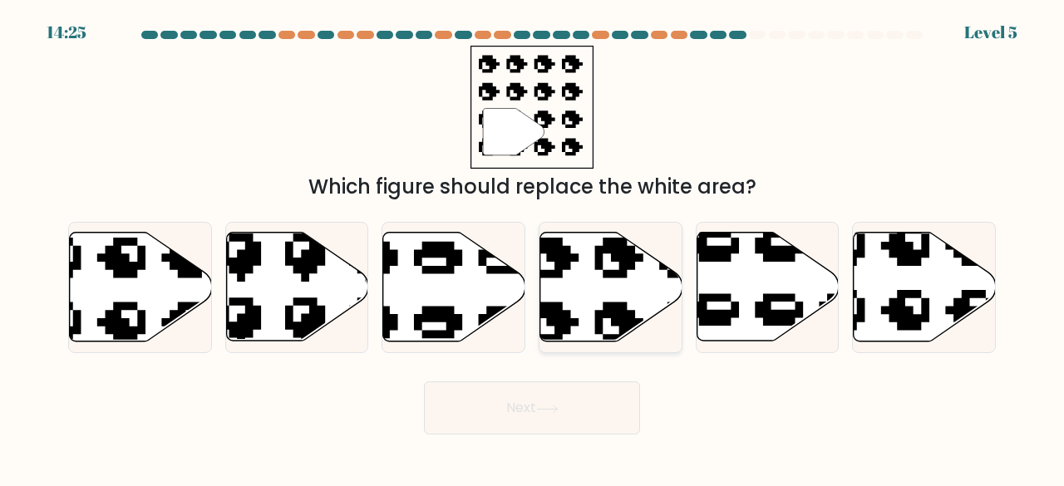
click at [610, 279] on icon at bounding box center [611, 287] width 142 height 109
click at [533, 248] on input "d." at bounding box center [532, 246] width 1 height 4
radio input "true"
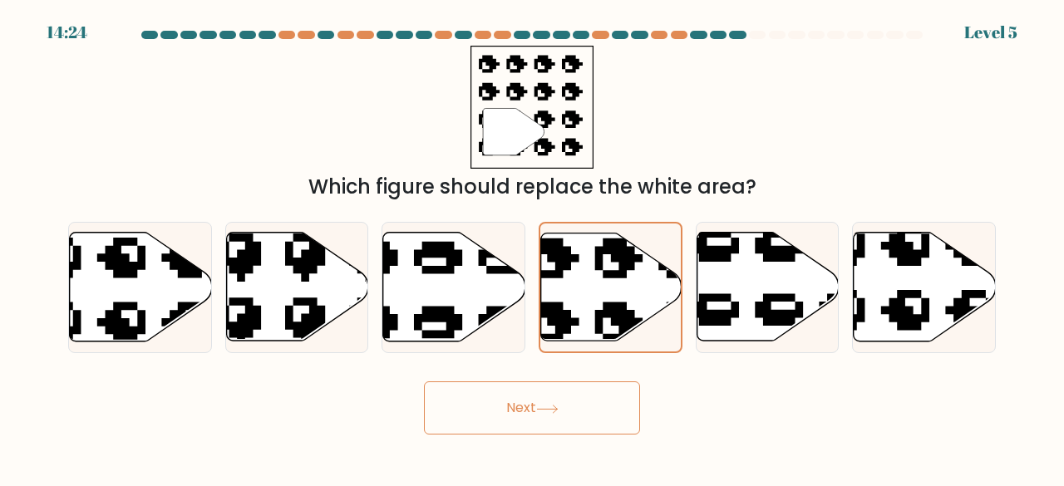
click at [533, 437] on body "14:24 Level 5" at bounding box center [532, 243] width 1064 height 486
click at [572, 398] on button "Next" at bounding box center [532, 408] width 216 height 53
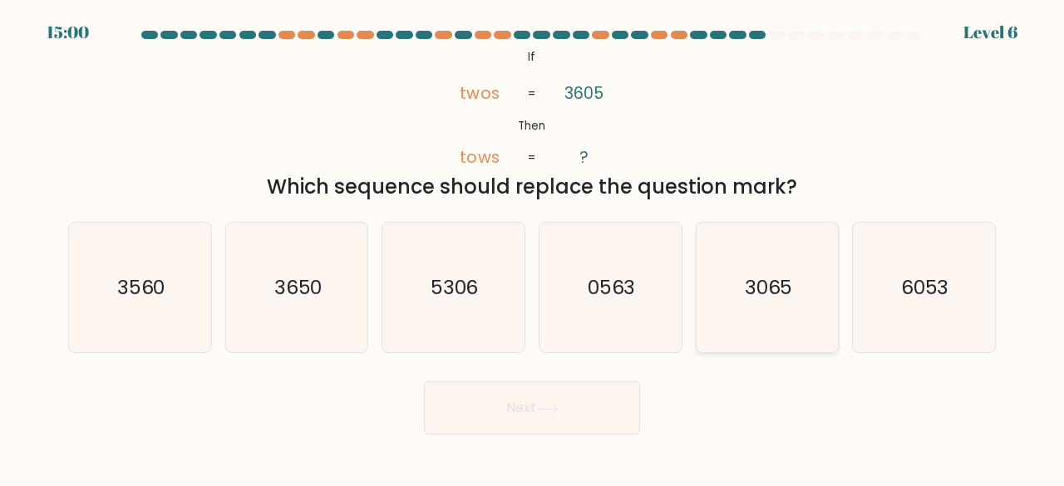
click at [743, 295] on icon "3065" at bounding box center [768, 288] width 131 height 131
click at [533, 248] on input "e. 3065" at bounding box center [532, 246] width 1 height 4
radio input "true"
click at [529, 402] on button "Next" at bounding box center [532, 408] width 216 height 53
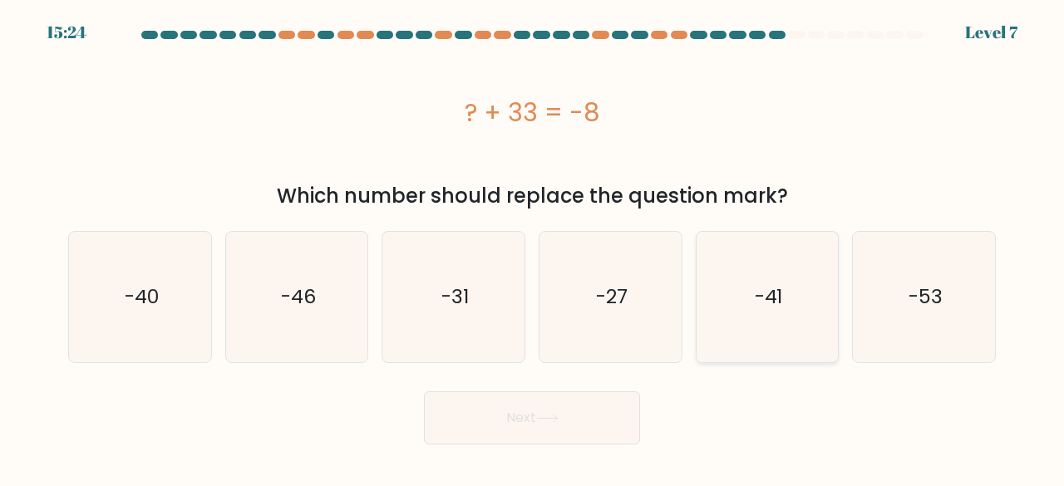
click at [800, 291] on icon "-41" at bounding box center [768, 297] width 131 height 131
click at [533, 248] on input "e. -41" at bounding box center [532, 246] width 1 height 4
radio input "true"
click at [555, 414] on icon at bounding box center [547, 418] width 22 height 9
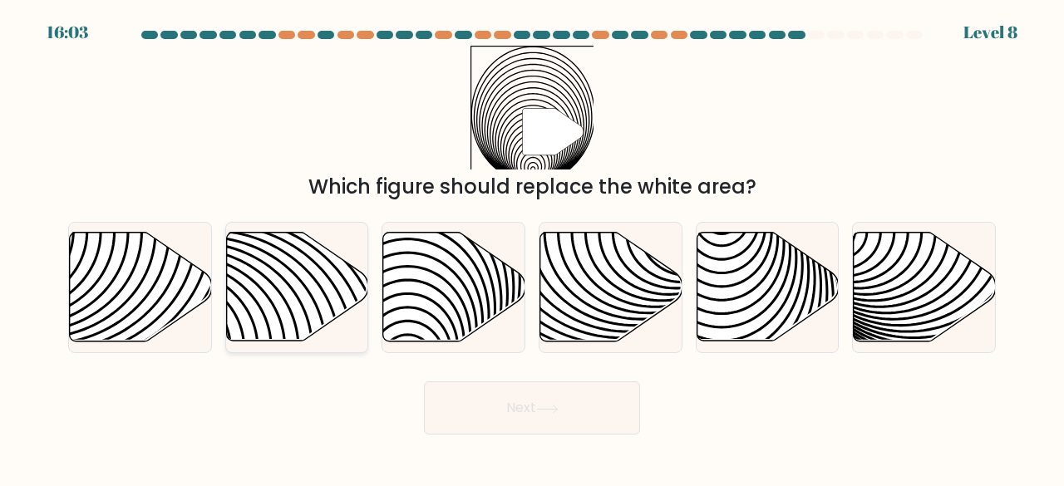
click at [333, 283] on icon at bounding box center [297, 287] width 142 height 109
click at [532, 248] on input "b." at bounding box center [532, 246] width 1 height 4
radio input "true"
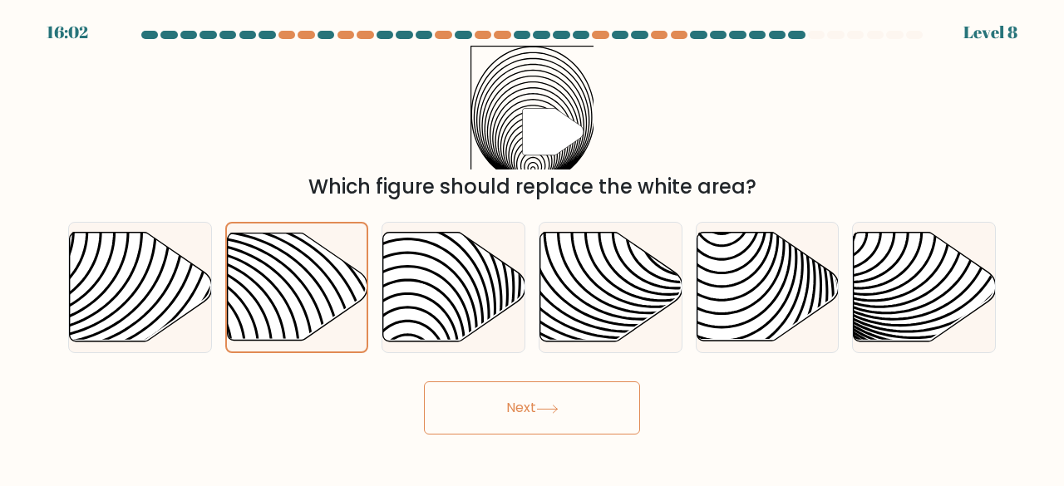
click at [469, 394] on button "Next" at bounding box center [532, 408] width 216 height 53
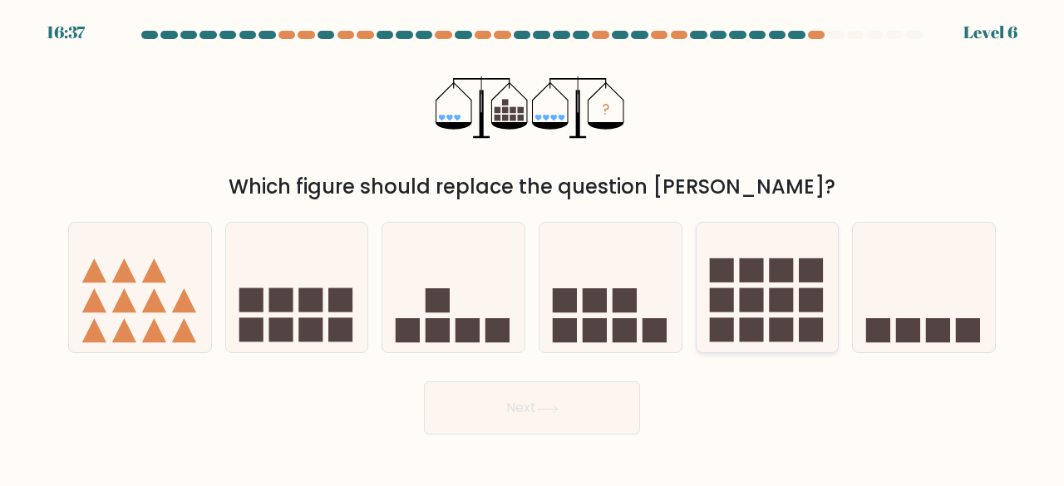
click at [757, 269] on rect at bounding box center [751, 271] width 24 height 24
click at [533, 248] on input "e." at bounding box center [532, 246] width 1 height 4
radio input "true"
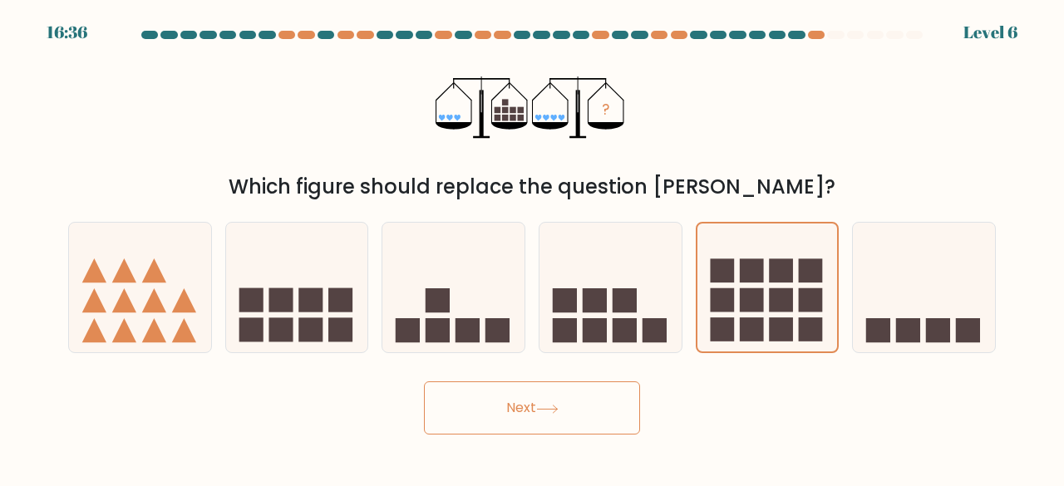
click at [603, 402] on button "Next" at bounding box center [532, 408] width 216 height 53
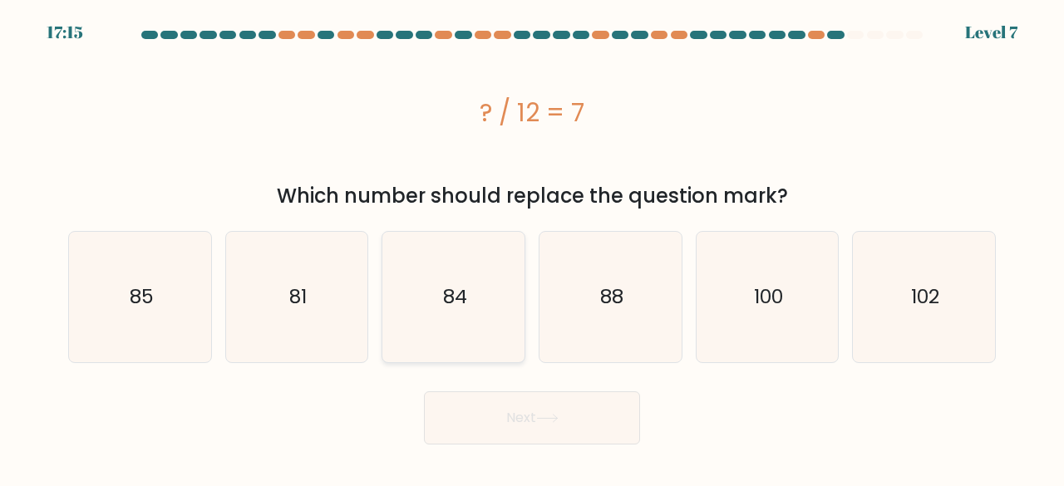
click at [469, 303] on icon "84" at bounding box center [453, 297] width 131 height 131
click at [532, 248] on input "c. 84" at bounding box center [532, 246] width 1 height 4
radio input "true"
click at [520, 414] on button "Next" at bounding box center [532, 418] width 216 height 53
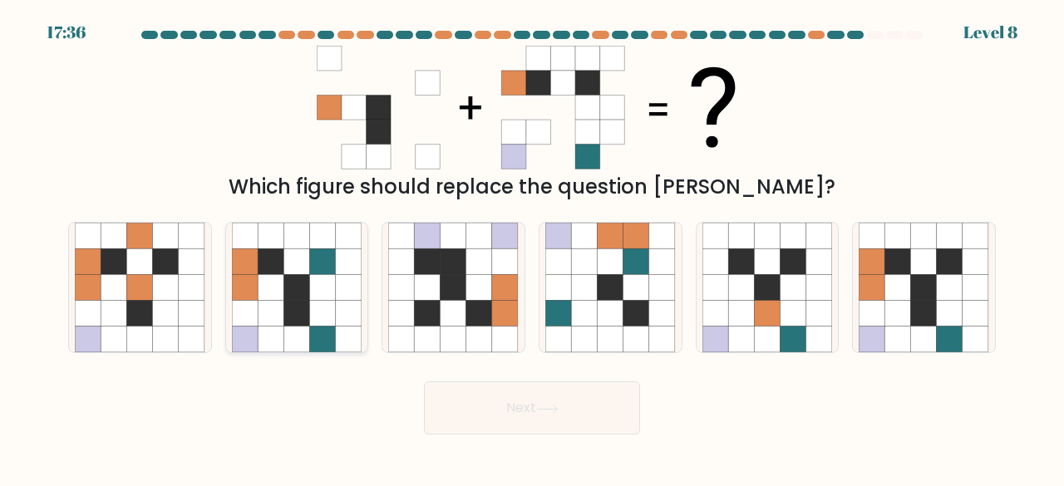
click at [291, 249] on icon at bounding box center [297, 262] width 26 height 26
click at [532, 248] on input "b." at bounding box center [532, 246] width 1 height 4
radio input "true"
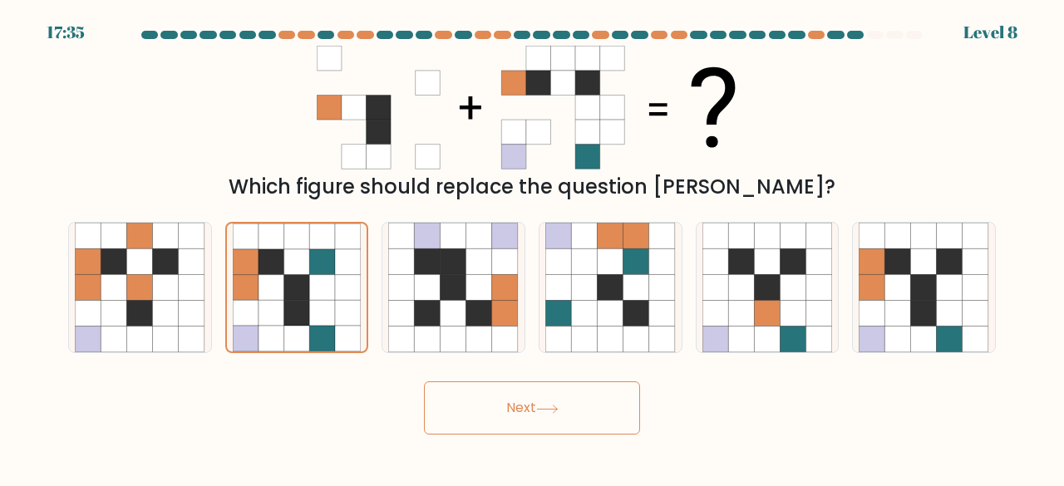
click at [554, 407] on icon at bounding box center [547, 409] width 22 height 9
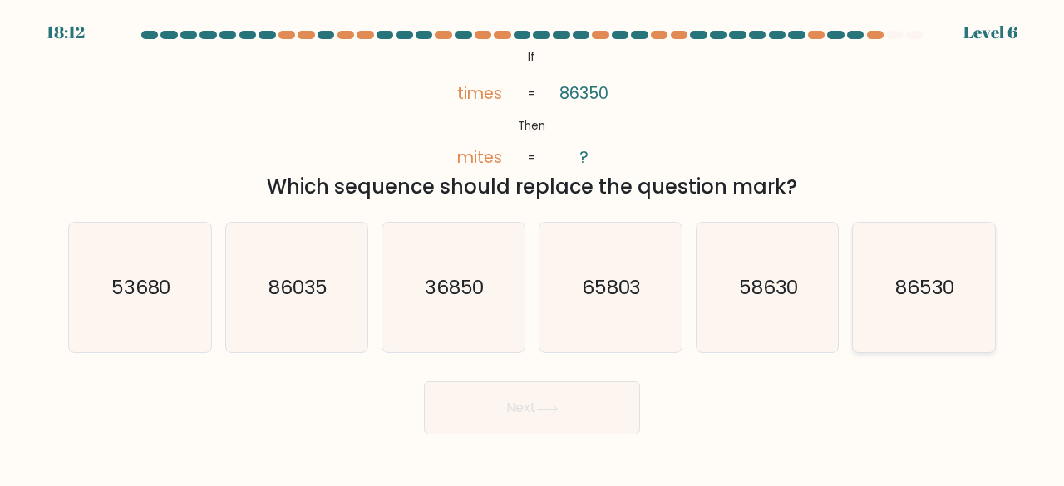
click at [903, 302] on icon "86530" at bounding box center [924, 288] width 131 height 131
click at [533, 248] on input "f. 86530" at bounding box center [532, 246] width 1 height 4
radio input "true"
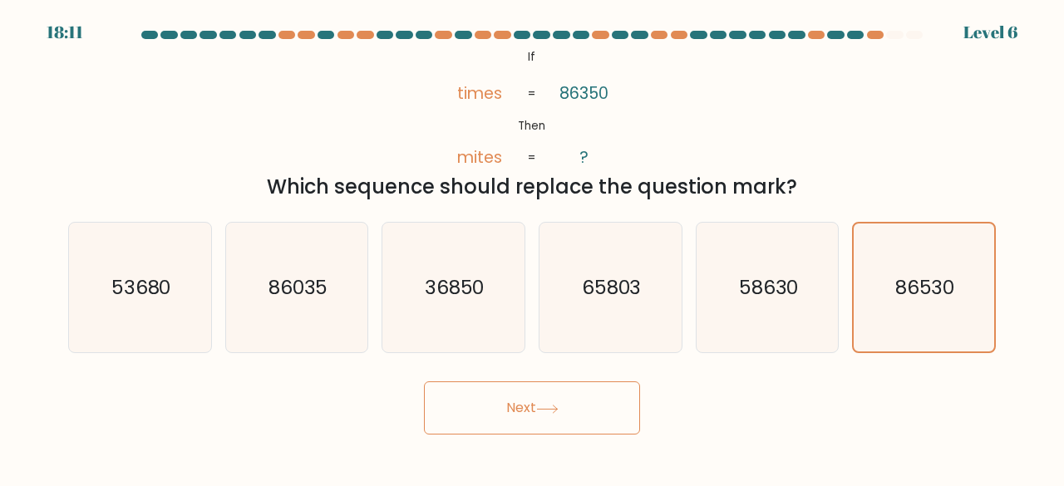
click at [606, 407] on button "Next" at bounding box center [532, 408] width 216 height 53
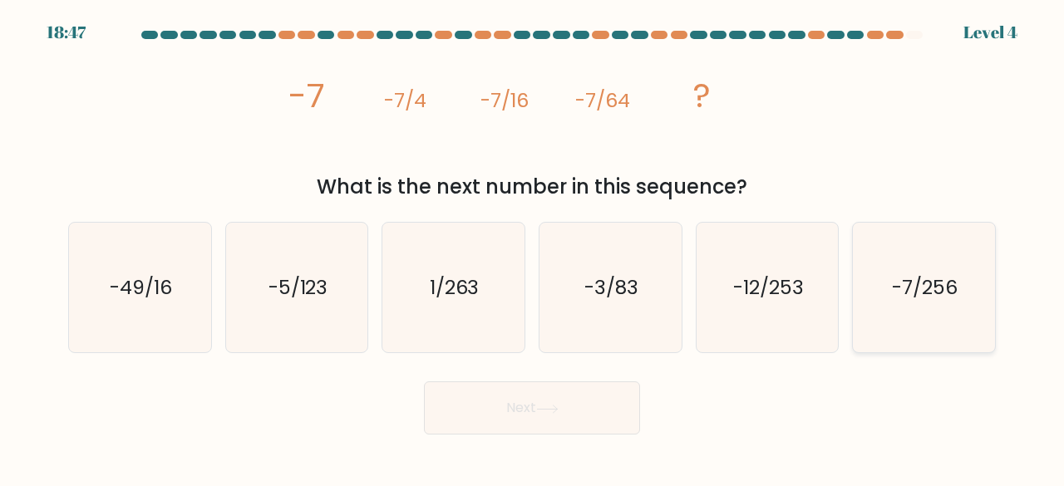
click at [937, 318] on icon "-7/256" at bounding box center [924, 288] width 131 height 131
click at [533, 248] on input "f. -7/256" at bounding box center [532, 246] width 1 height 4
radio input "true"
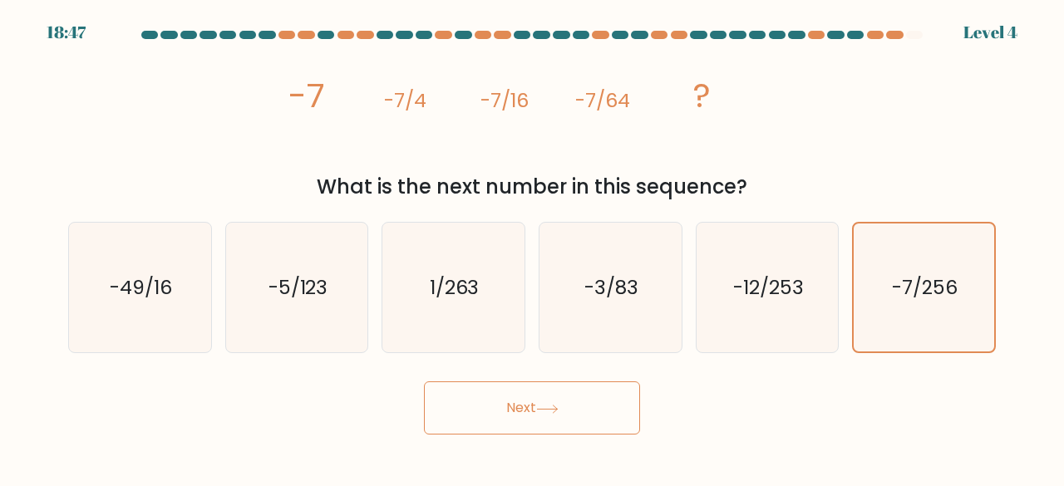
click at [605, 407] on button "Next" at bounding box center [532, 408] width 216 height 53
click at [583, 405] on button "Next" at bounding box center [532, 408] width 216 height 53
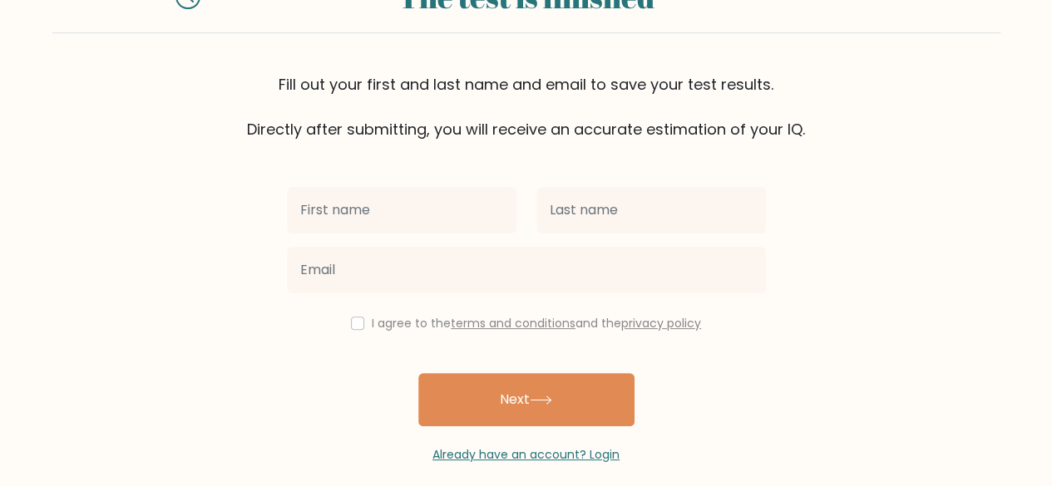
scroll to position [79, 0]
click at [397, 219] on input "text" at bounding box center [401, 211] width 229 height 47
type input "Yonal"
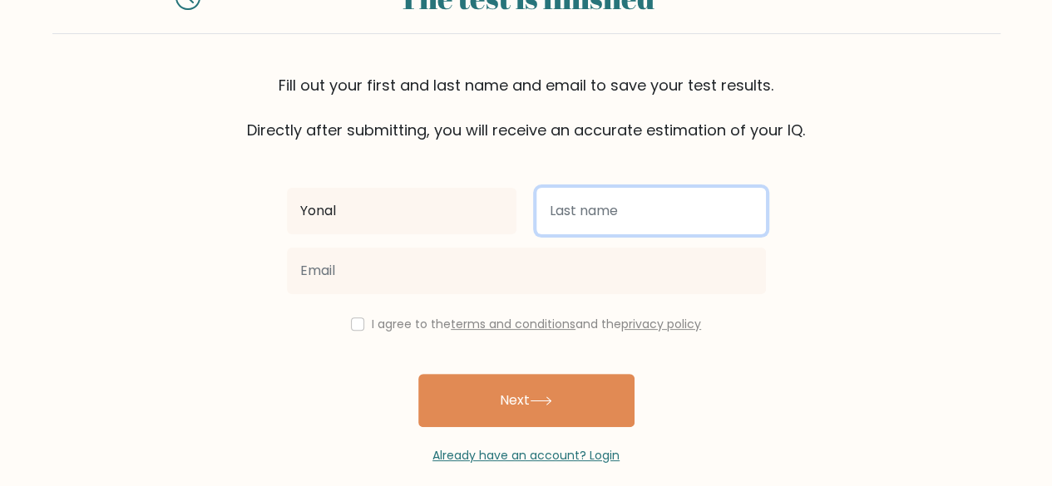
click at [550, 215] on input "text" at bounding box center [650, 211] width 229 height 47
type input "perera"
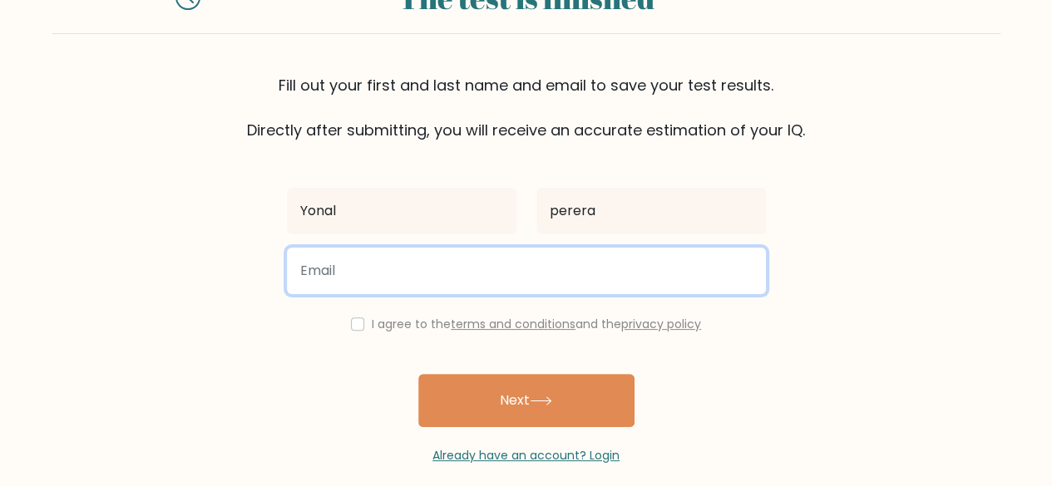
click at [397, 264] on input "email" at bounding box center [526, 271] width 479 height 47
click at [419, 274] on input "3300@sslsd.educstion" at bounding box center [526, 271] width 479 height 47
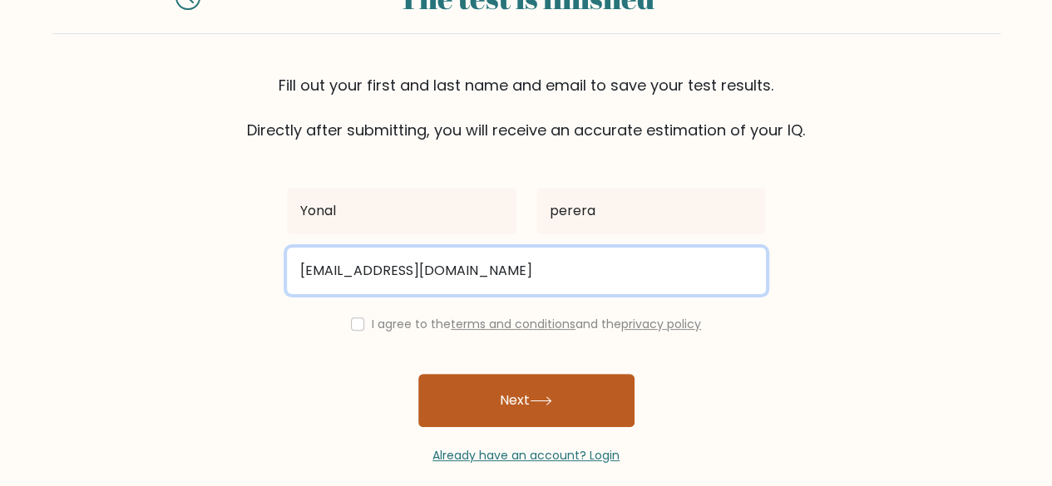
type input "3300@sslsd.education"
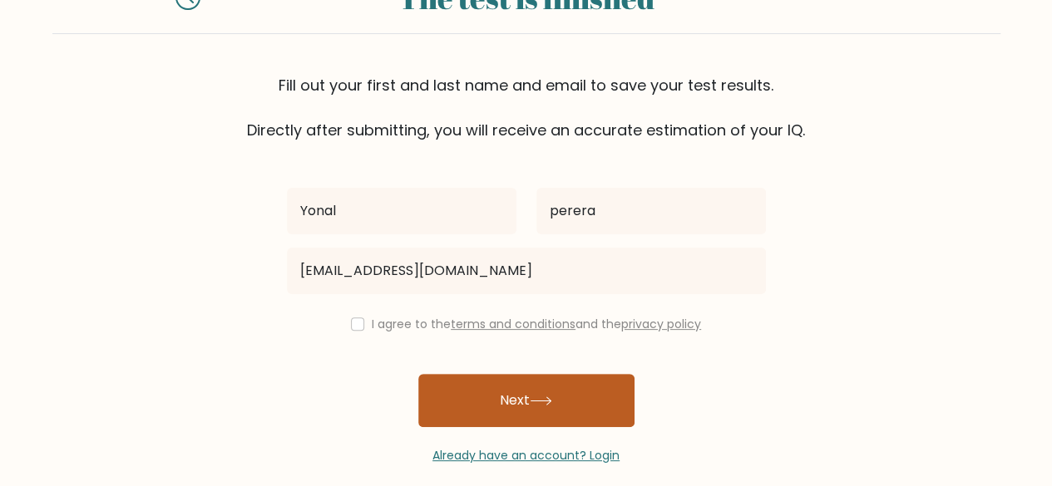
click at [499, 381] on button "Next" at bounding box center [526, 400] width 216 height 53
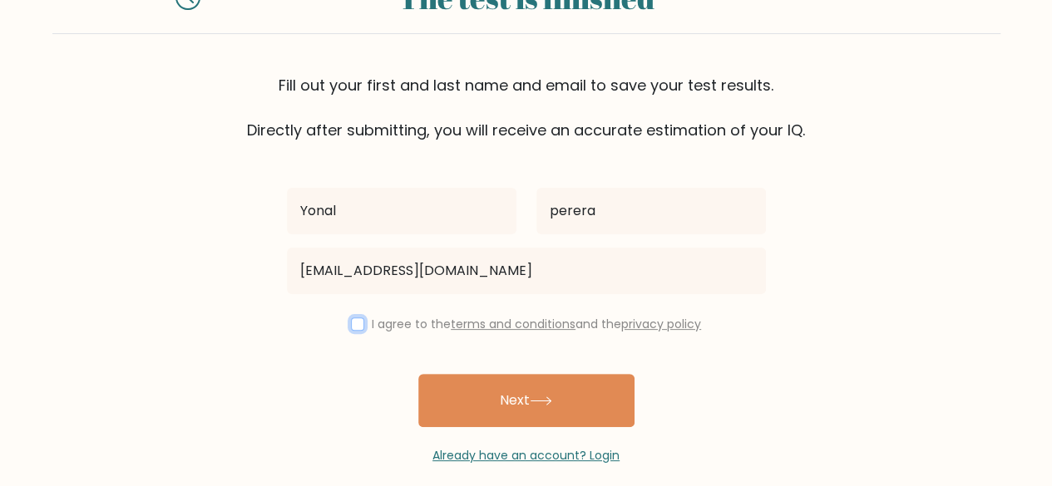
click at [352, 320] on input "checkbox" at bounding box center [357, 324] width 13 height 13
checkbox input "true"
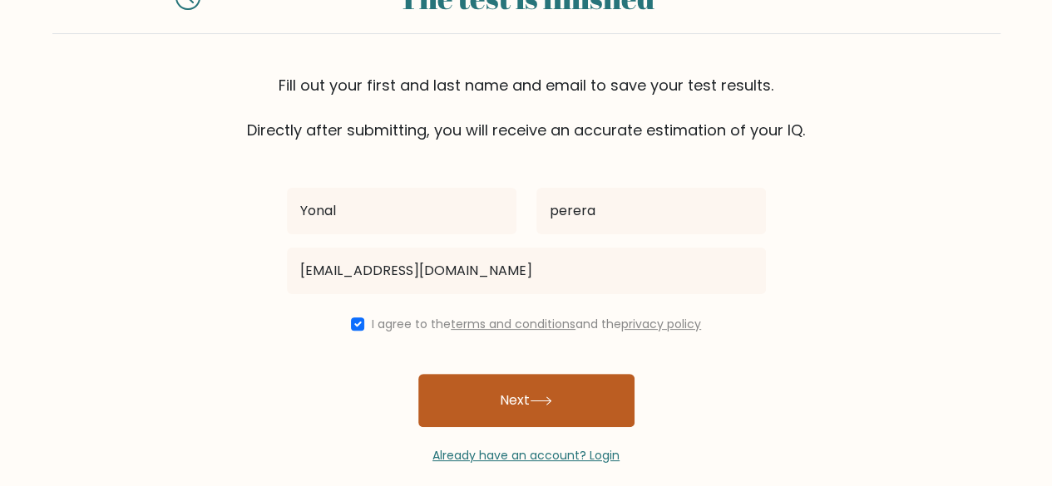
click at [550, 398] on icon at bounding box center [540, 400] width 20 height 7
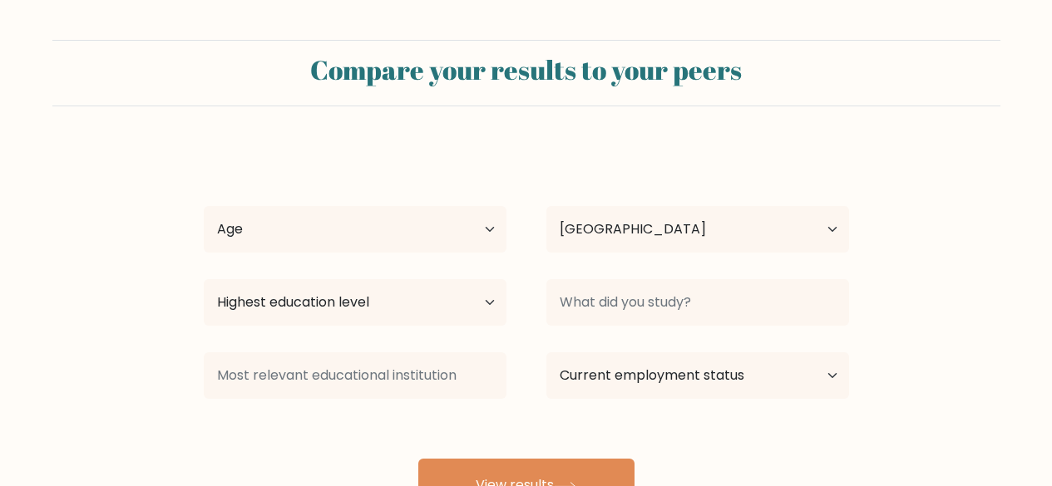
select select "QA"
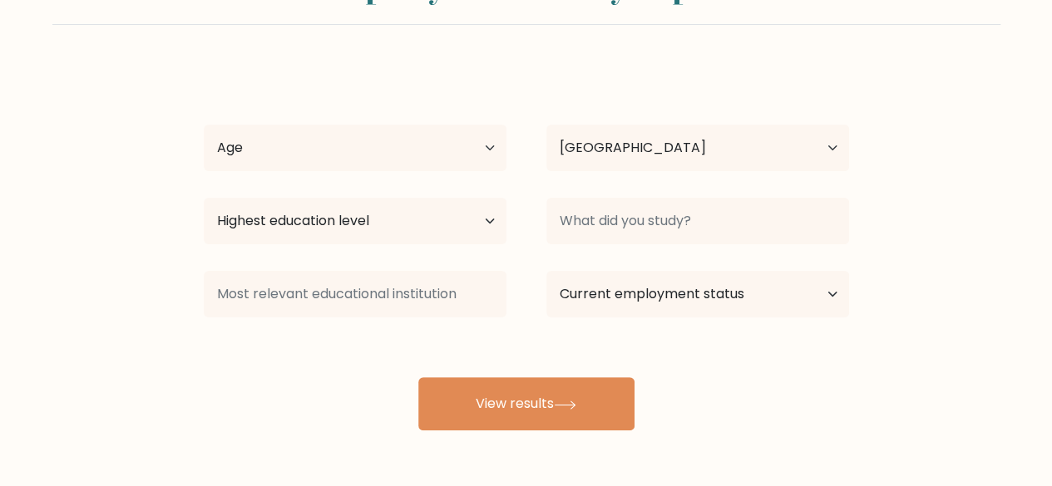
scroll to position [143, 0]
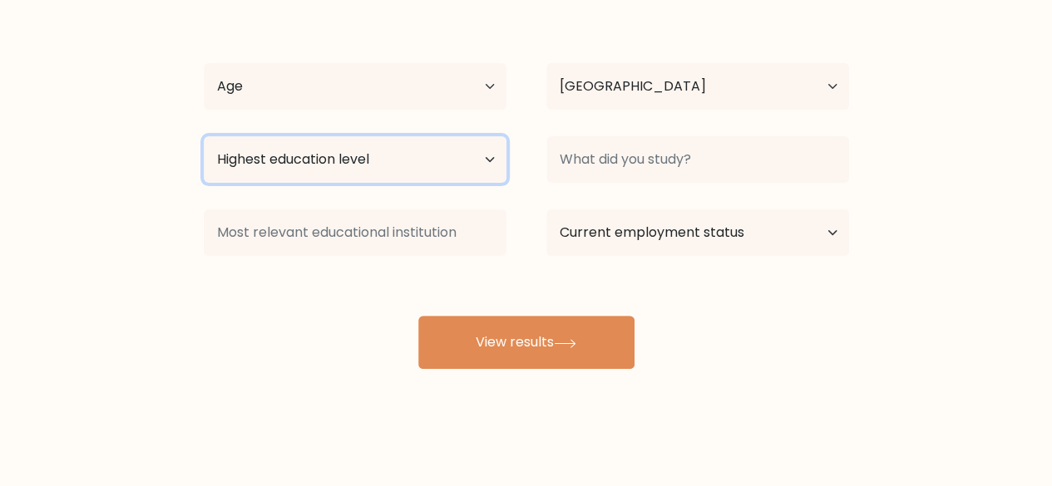
click at [483, 152] on select "Highest education level No schooling Primary Lower Secondary Upper Secondary Oc…" at bounding box center [355, 159] width 303 height 47
select select "primary"
click at [204, 136] on select "Highest education level No schooling Primary Lower Secondary Upper Secondary Oc…" at bounding box center [355, 159] width 303 height 47
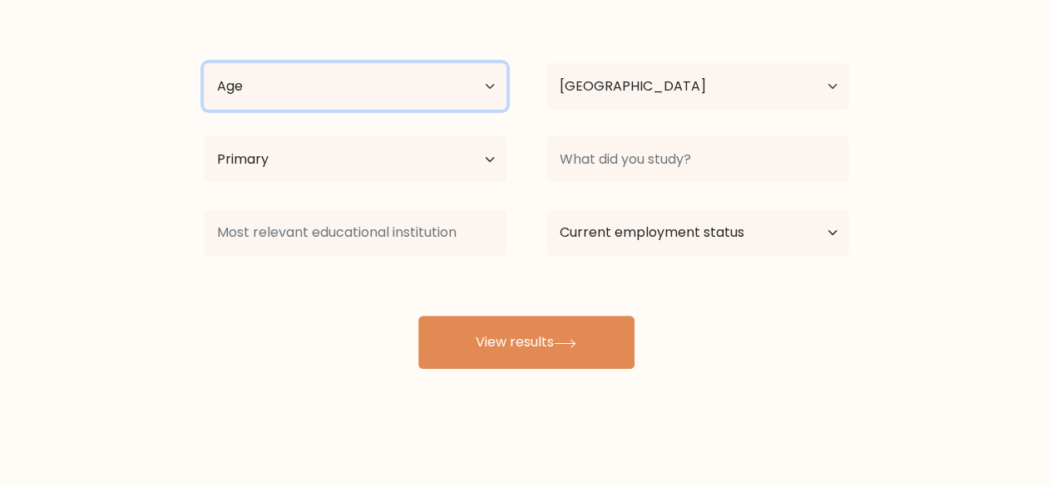
click at [494, 91] on select "Age Under [DEMOGRAPHIC_DATA] [DEMOGRAPHIC_DATA] [DEMOGRAPHIC_DATA] [DEMOGRAPHIC…" at bounding box center [355, 86] width 303 height 47
select select "min_18"
click at [204, 63] on select "Age Under [DEMOGRAPHIC_DATA] [DEMOGRAPHIC_DATA] [DEMOGRAPHIC_DATA] [DEMOGRAPHIC…" at bounding box center [355, 86] width 303 height 47
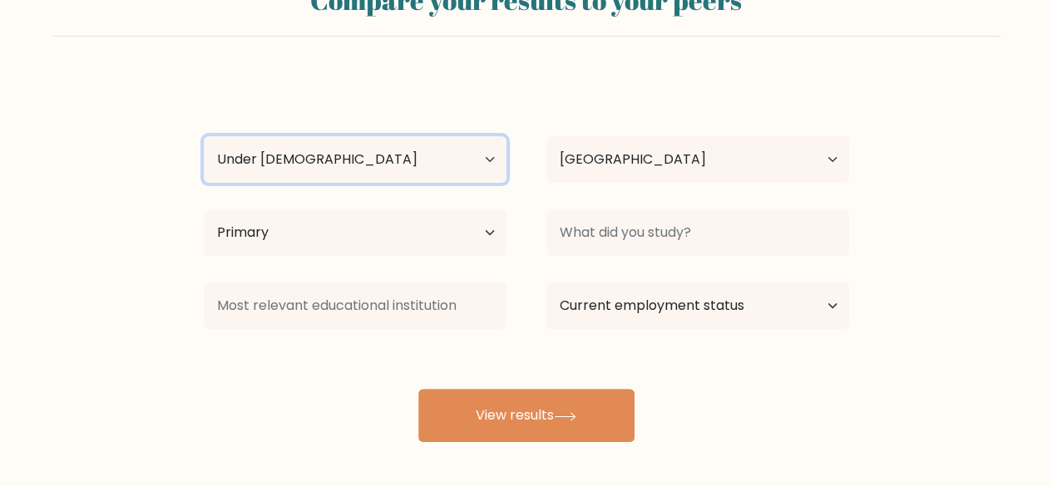
scroll to position [62, 0]
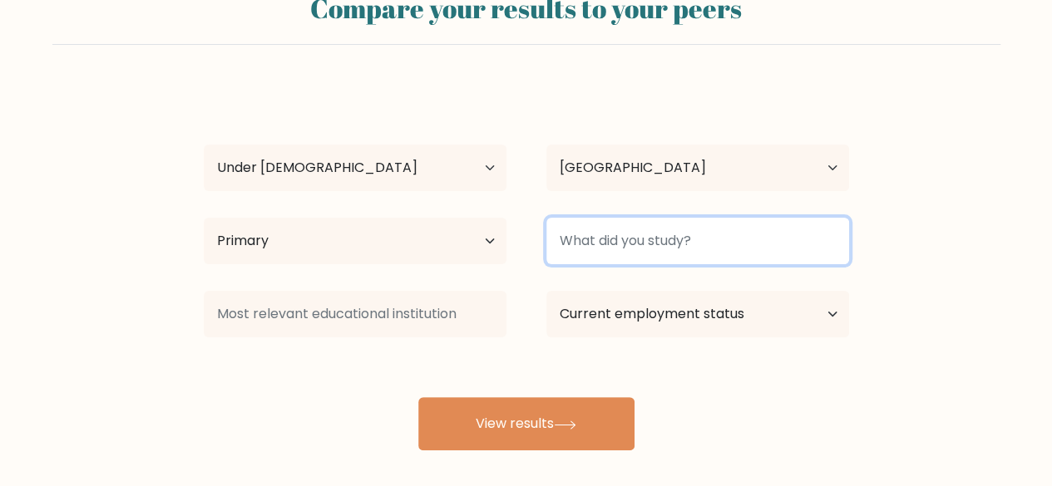
click at [672, 234] on input at bounding box center [697, 241] width 303 height 47
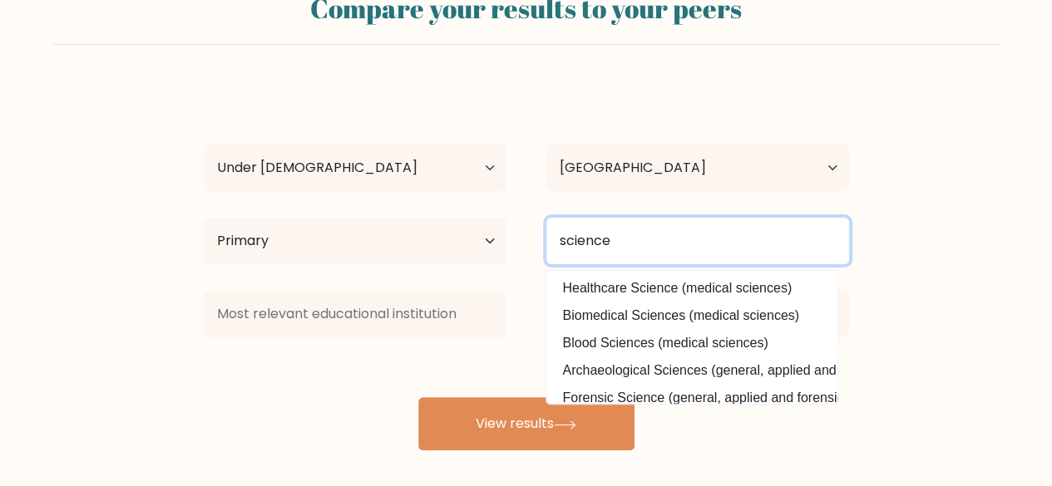
type input "science"
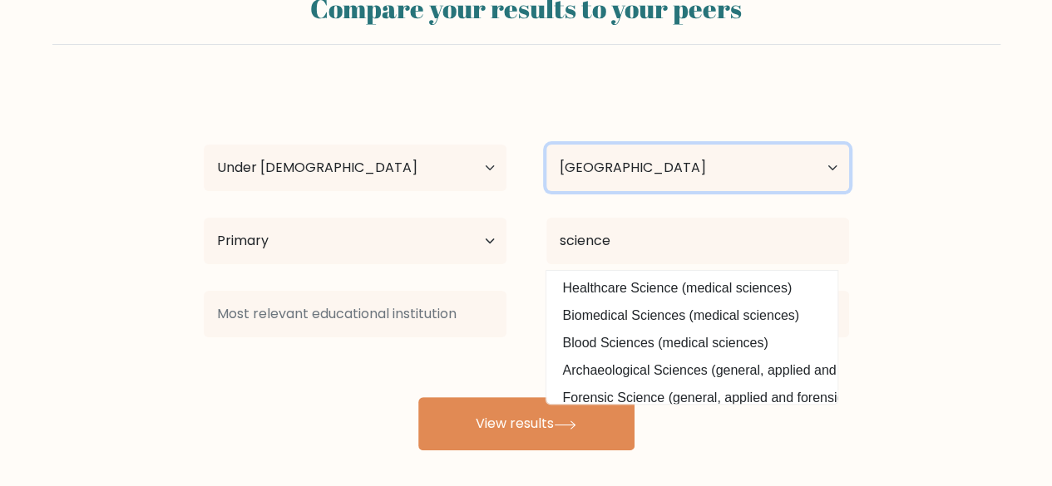
click at [715, 165] on select "Country [GEOGRAPHIC_DATA] [GEOGRAPHIC_DATA] [GEOGRAPHIC_DATA] [US_STATE] [GEOGR…" at bounding box center [697, 168] width 303 height 47
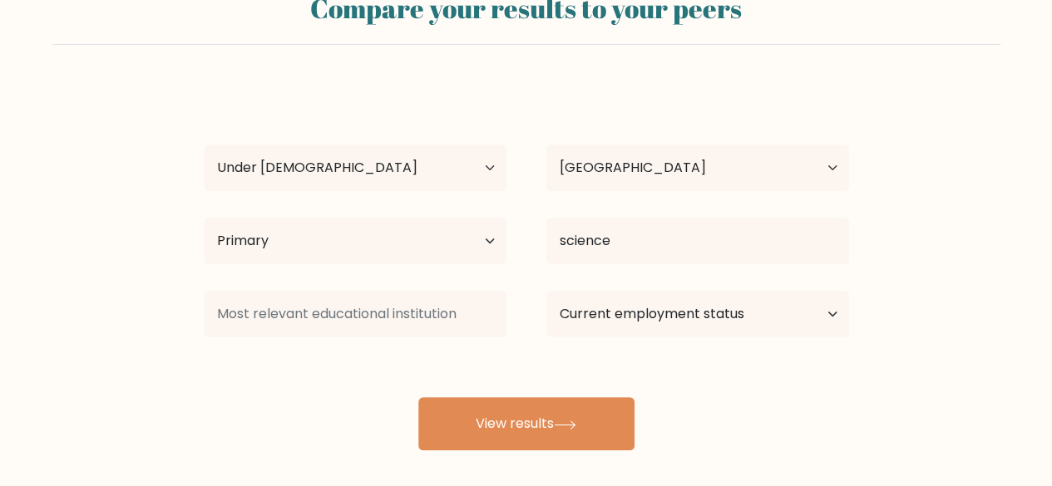
click at [635, 89] on div "[PERSON_NAME] Age Under [DEMOGRAPHIC_DATA] [DEMOGRAPHIC_DATA] [DEMOGRAPHIC_DATA…" at bounding box center [526, 268] width 665 height 366
